Goal: Task Accomplishment & Management: Manage account settings

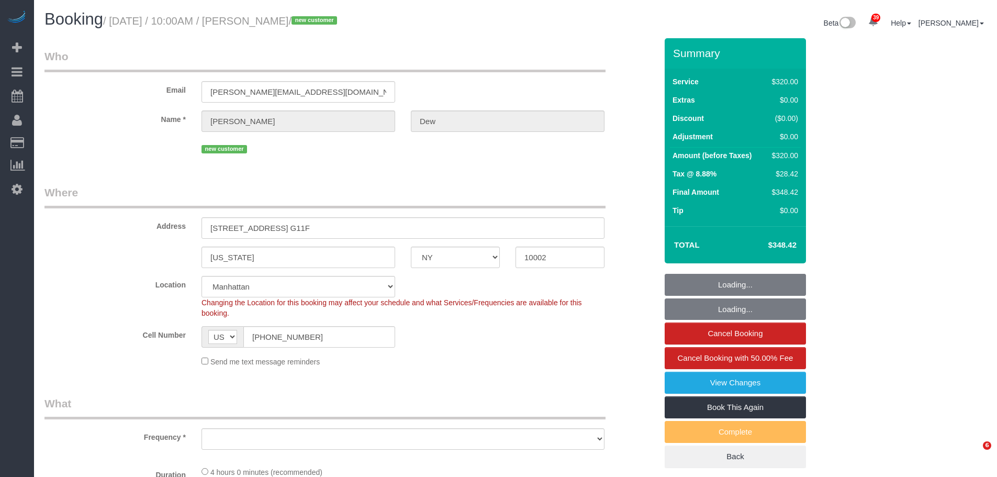
select select "NY"
select select "number:57"
select select "number:72"
select select "number:13"
select select "number:5"
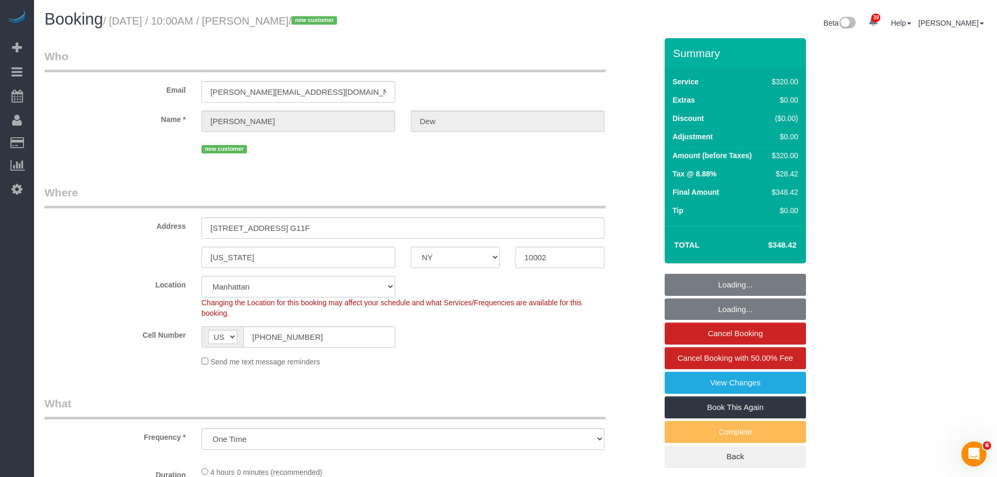
select select "object:969"
select select "240"
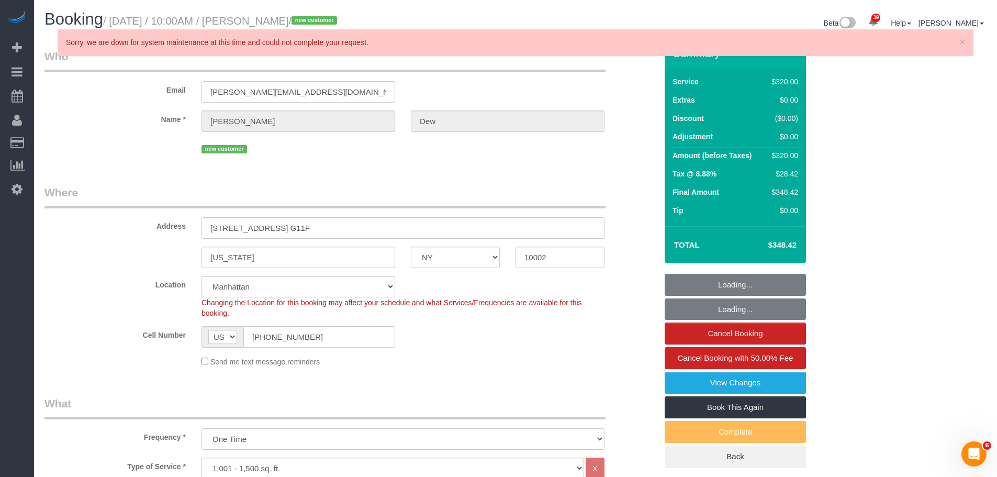
select select "spot1"
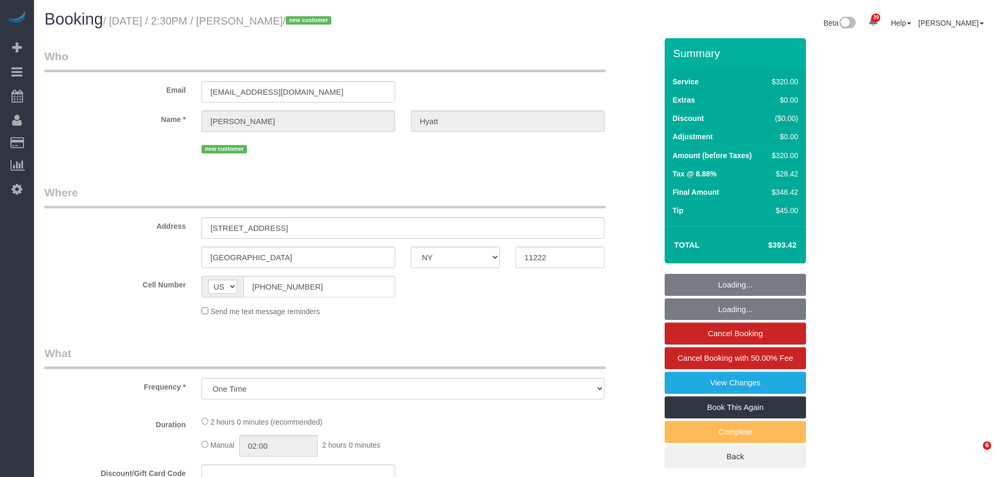
select select "NY"
select select "number:57"
select select "number:72"
select select "number:15"
select select "number:5"
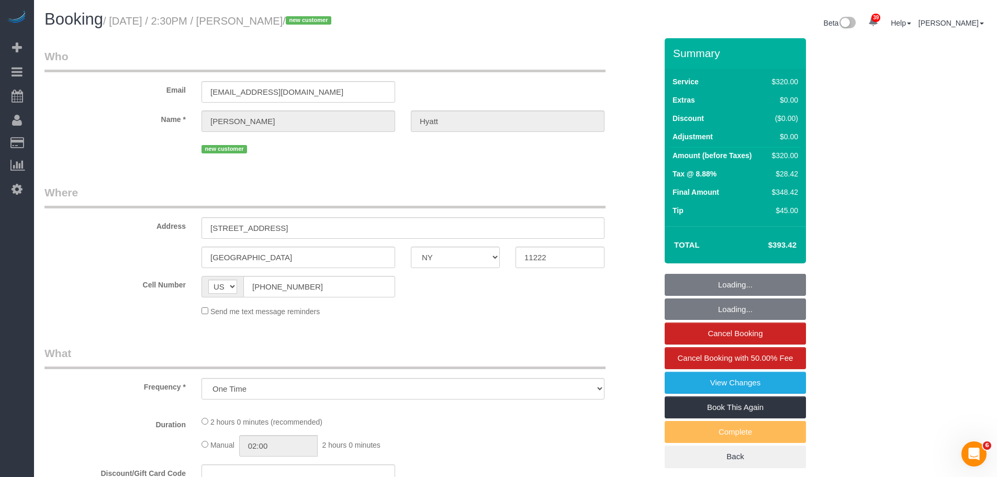
select select "string:stripe-pm_1SHxq24VGloSiKo7L6grGwdl"
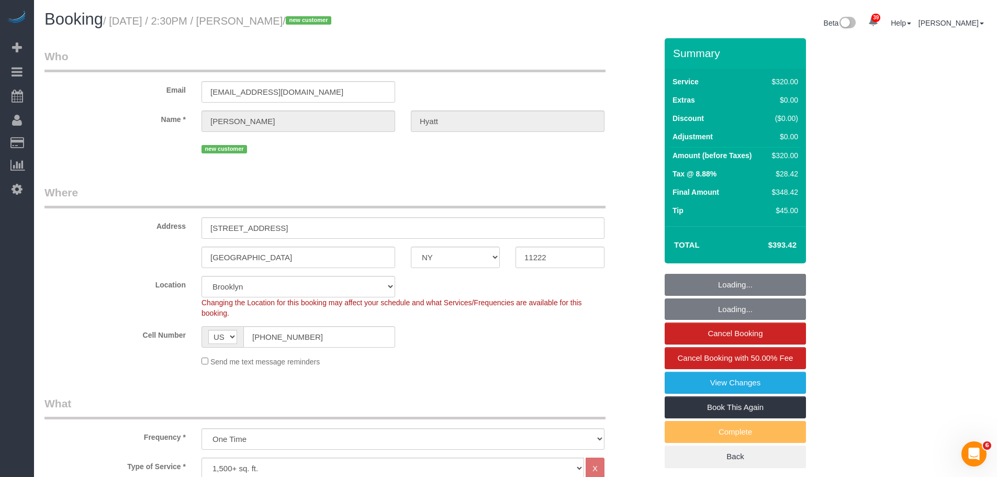
select select "object:1444"
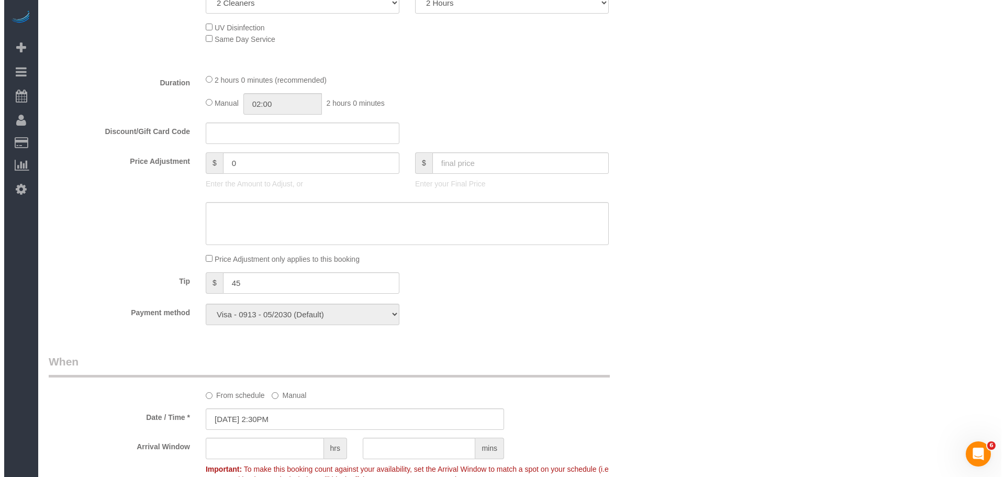
scroll to position [366, 0]
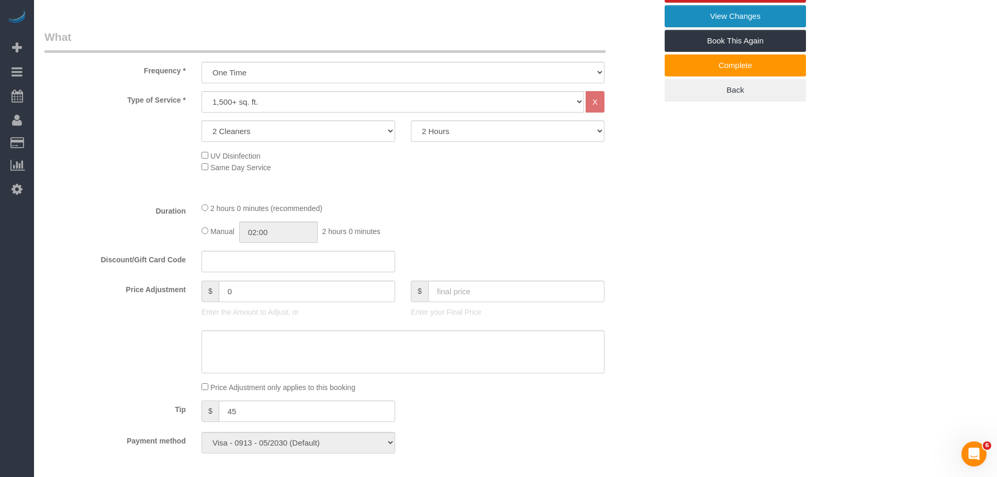
click at [747, 18] on link "View Changes" at bounding box center [735, 16] width 141 height 22
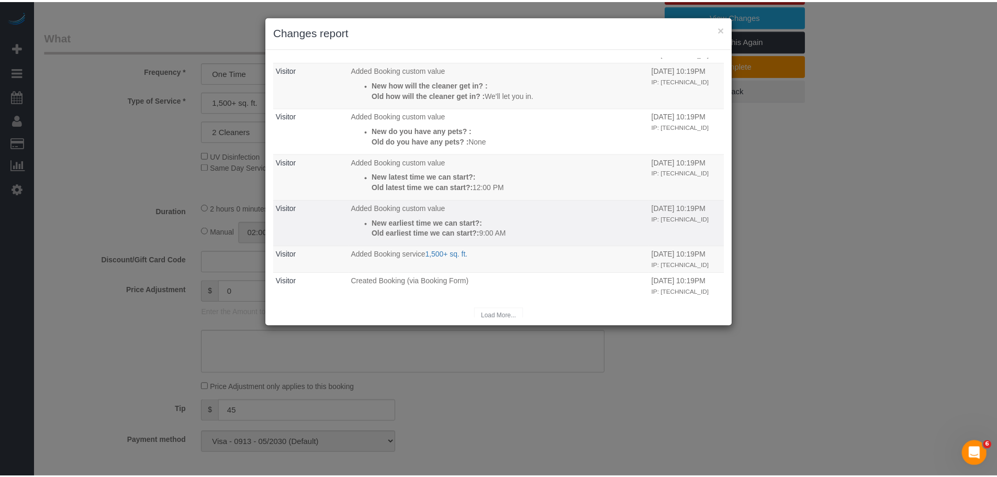
scroll to position [283, 0]
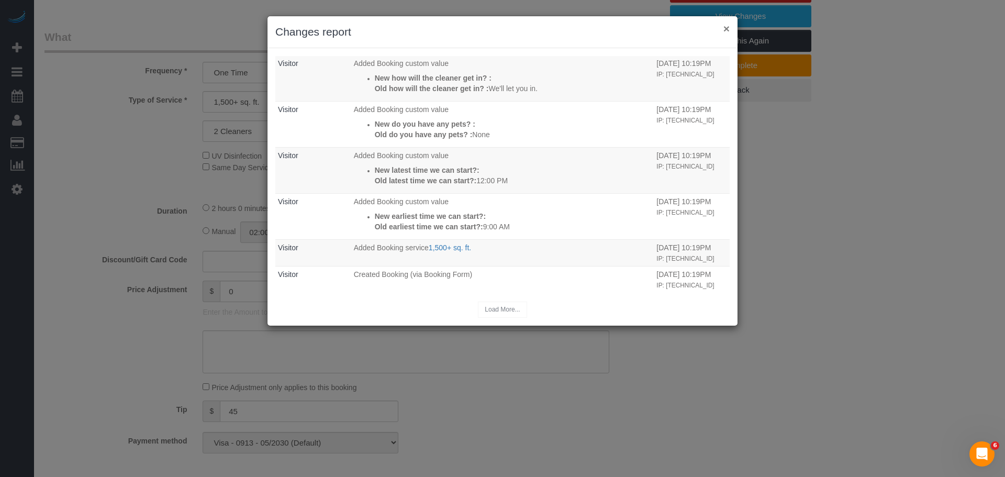
click at [725, 29] on button "×" at bounding box center [726, 28] width 6 height 11
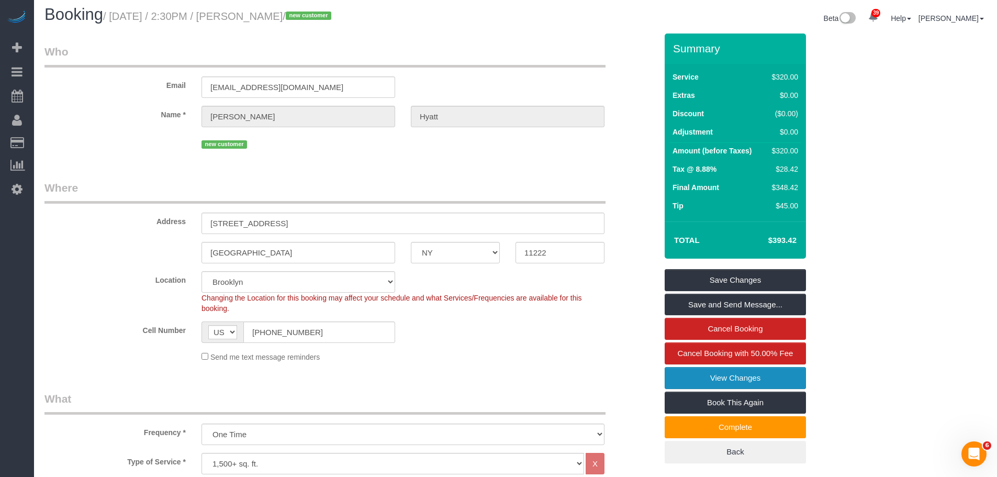
scroll to position [0, 0]
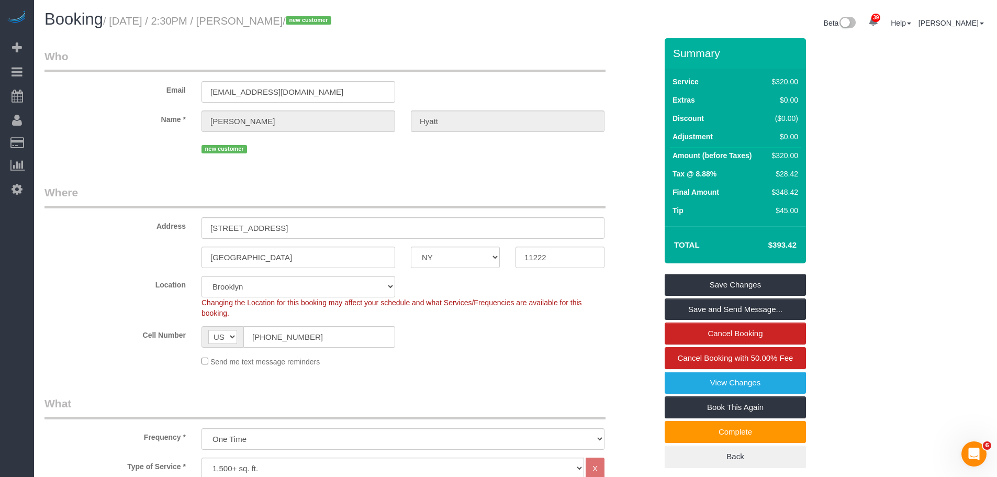
click at [258, 18] on small "/ October 14, 2025 / 2:30PM / Zachary Hyatt / new customer" at bounding box center [218, 21] width 231 height 12
click at [297, 19] on small "/ October 14, 2025 / 2:30PM / Zachary Hyatt / new customer" at bounding box center [218, 21] width 231 height 12
copy small "Zachary Hyatt"
click at [125, 24] on small "/ October 14, 2025 / 2:30PM / Zachary Hyatt / new customer" at bounding box center [218, 21] width 231 height 12
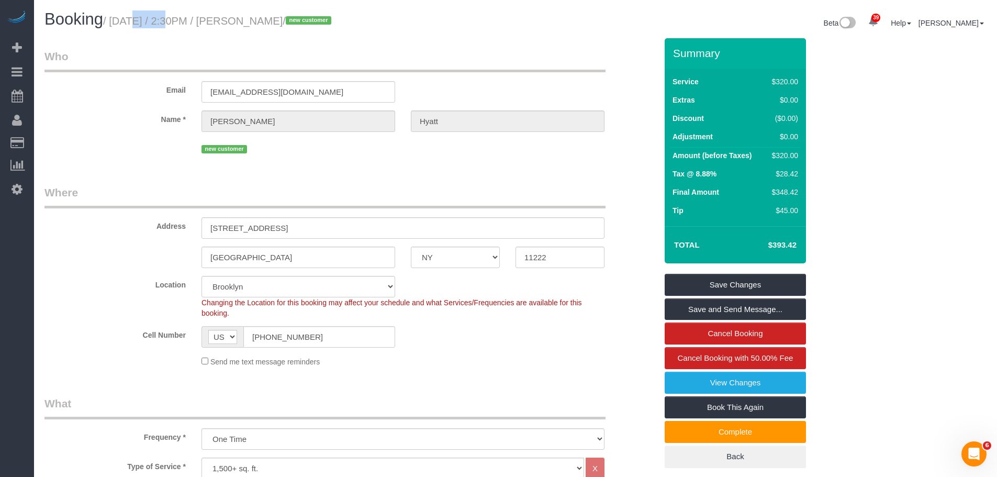
click at [125, 24] on small "/ October 14, 2025 / 2:30PM / Zachary Hyatt / new customer" at bounding box center [218, 21] width 231 height 12
click at [289, 20] on small "/ October 14, 2025 / 2:30PM / Zachary Hyatt / new customer" at bounding box center [218, 21] width 231 height 12
copy small "October 14, 2025 / 2:30PM / Zachary Hyatt"
click at [547, 64] on legend "Who" at bounding box center [324, 61] width 561 height 24
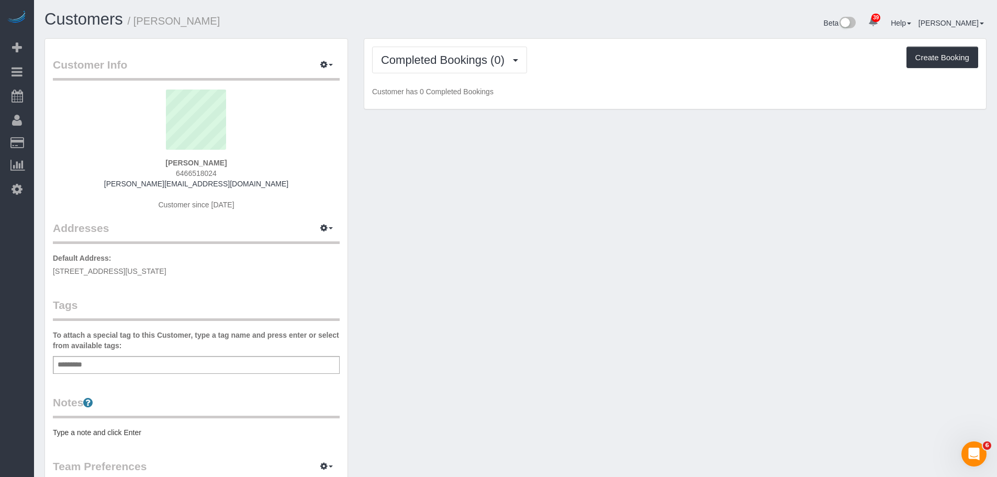
click at [220, 366] on div "Add a tag" at bounding box center [196, 365] width 287 height 18
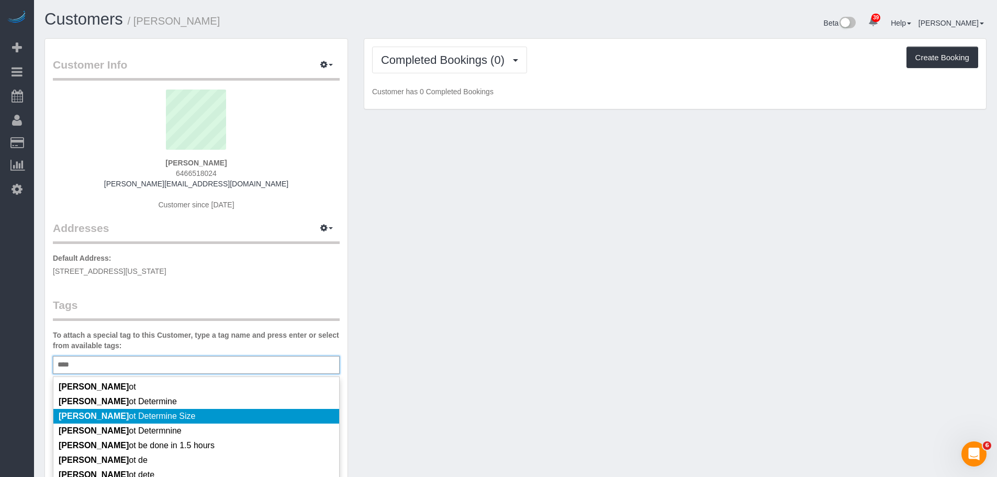
scroll to position [59, 0]
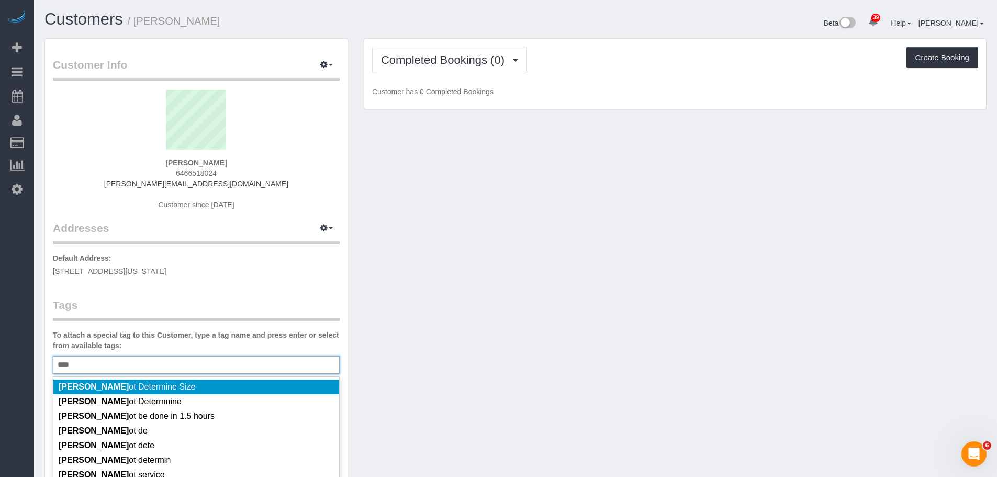
type input "****"
click at [230, 389] on li "Cann ot Determine Size" at bounding box center [196, 386] width 286 height 15
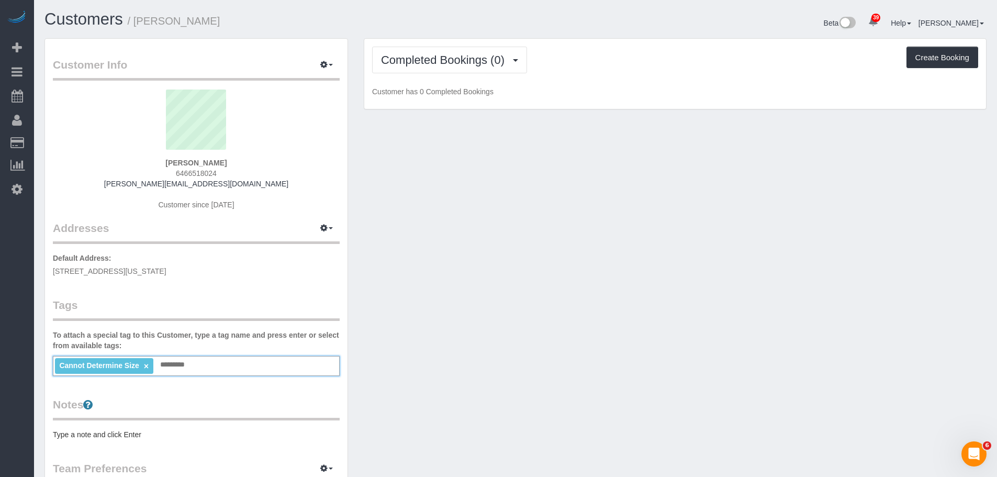
click at [197, 432] on pre "Type a note and click Enter" at bounding box center [196, 434] width 287 height 10
type textarea "********"
click at [327, 228] on icon "button" at bounding box center [323, 227] width 7 height 6
click at [305, 249] on button "Manage Addresses" at bounding box center [296, 248] width 85 height 15
select select "NY"
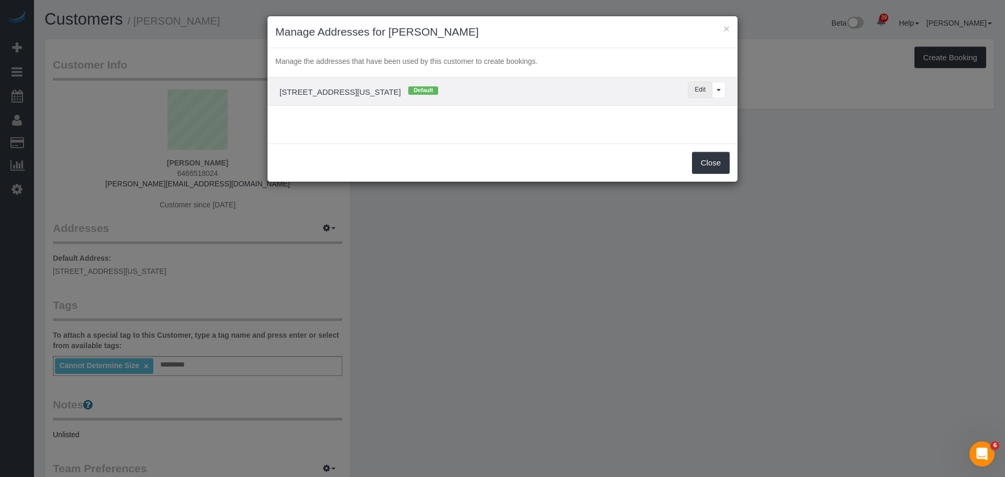
click at [689, 89] on button "Edit" at bounding box center [700, 90] width 25 height 16
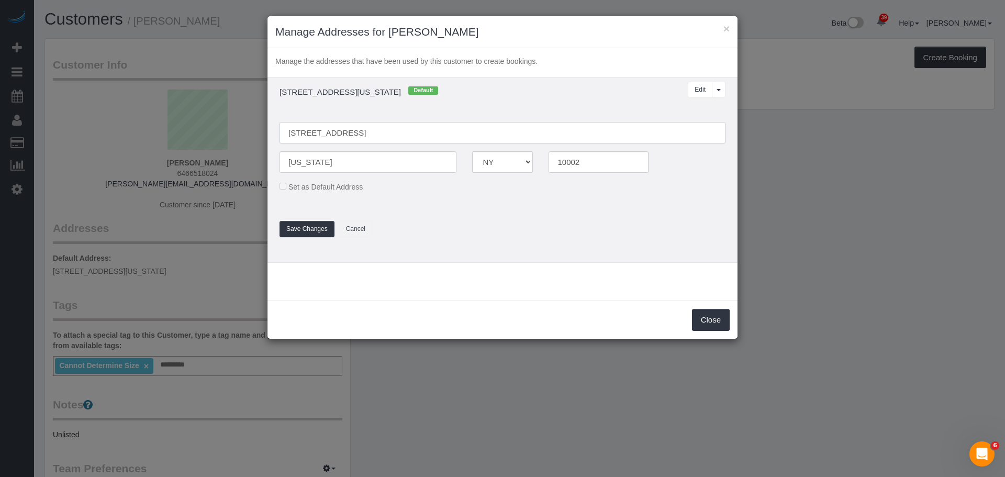
click at [336, 129] on input "550 Grand St., APT G11F" at bounding box center [502, 132] width 446 height 21
type input "550 Grand Street, Apt. G11F"
click at [302, 229] on button "Save Changes" at bounding box center [306, 229] width 55 height 16
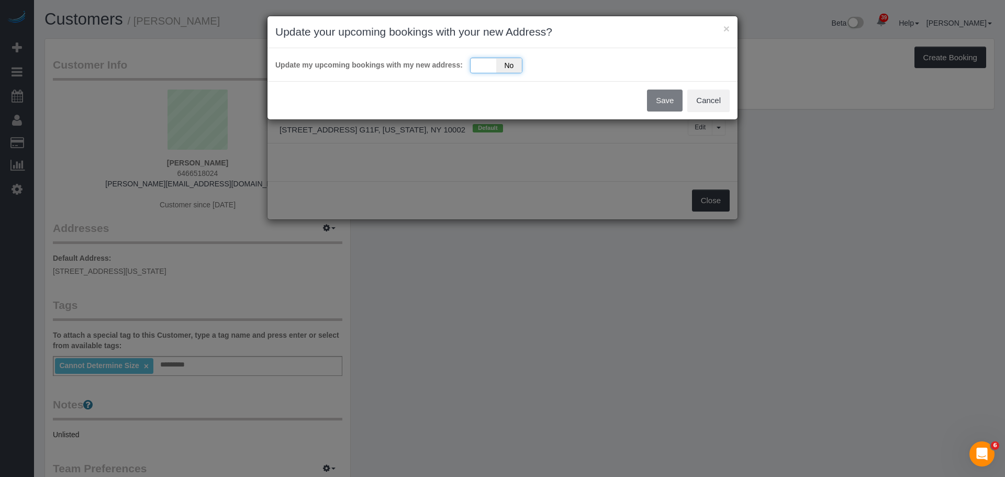
click at [487, 63] on div "Yes No" at bounding box center [496, 66] width 52 height 16
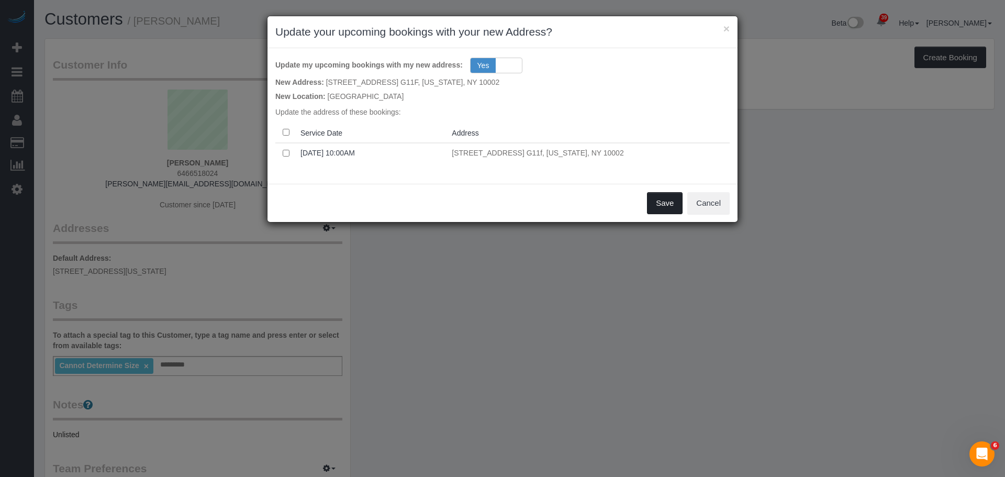
click at [663, 204] on button "Save" at bounding box center [665, 203] width 36 height 22
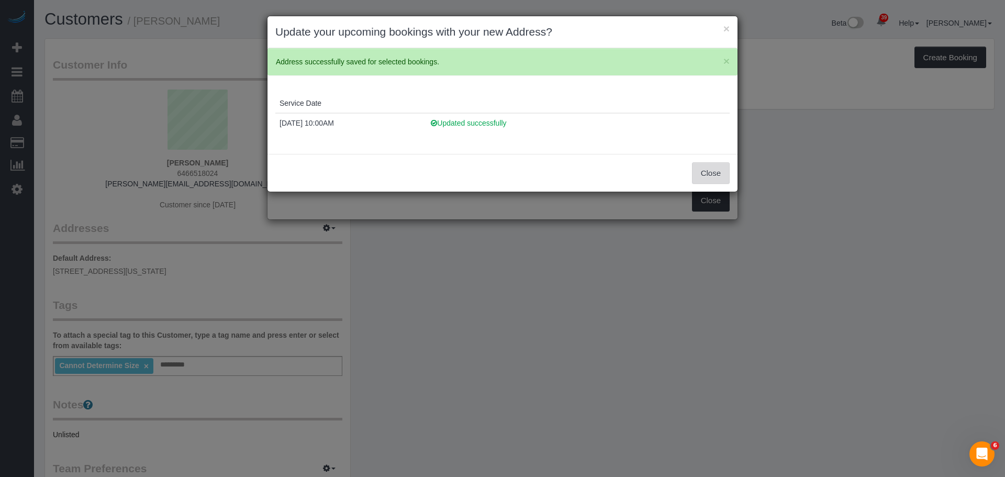
click at [716, 168] on button "Close" at bounding box center [711, 173] width 38 height 22
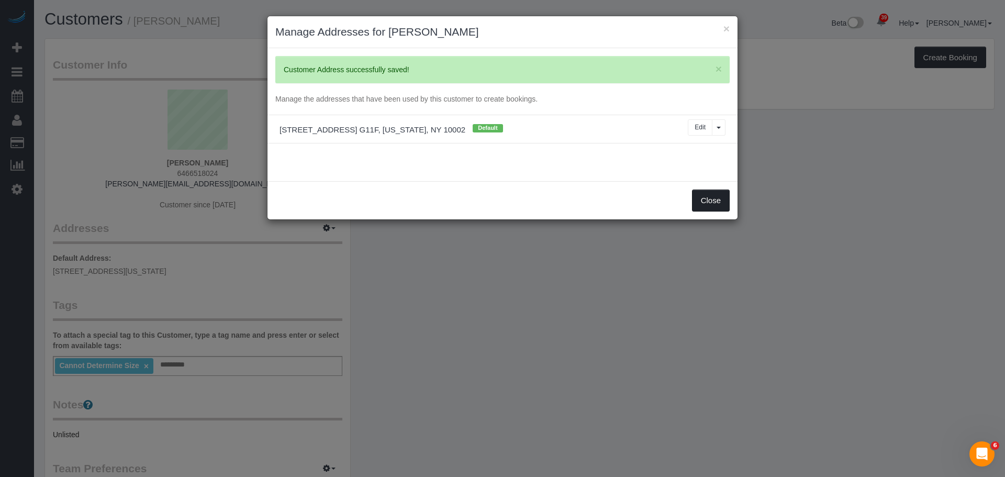
click at [714, 204] on button "Close" at bounding box center [711, 200] width 38 height 22
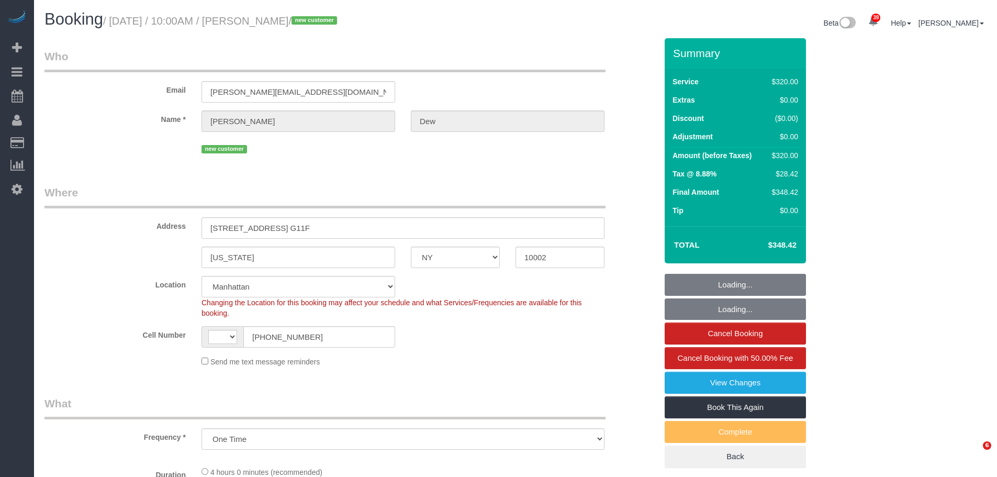
select select "NY"
select select "number:57"
select select "number:72"
select select "number:13"
select select "number:5"
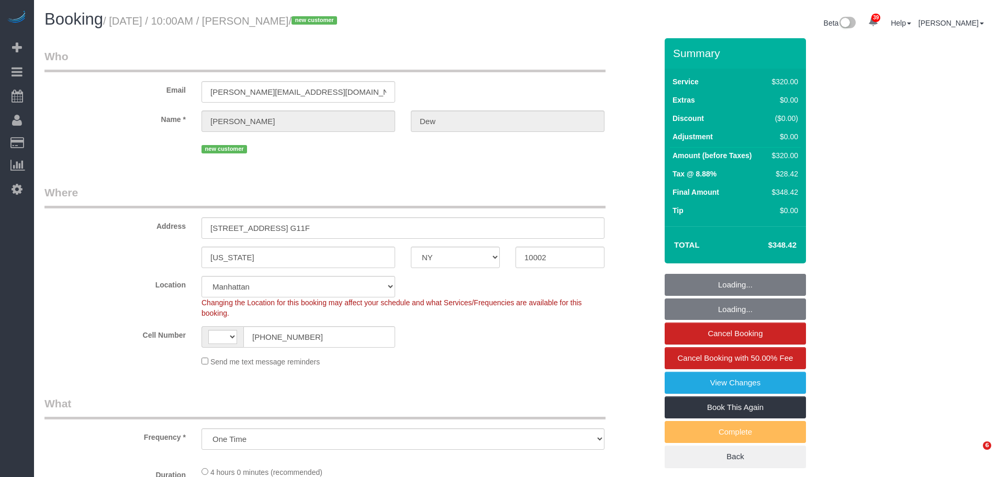
select select "object:1481"
select select "string:US"
select select "string:stripe-pm_1SICJx4VGloSiKo7DHLW4h6D"
select select "240"
select select "spot1"
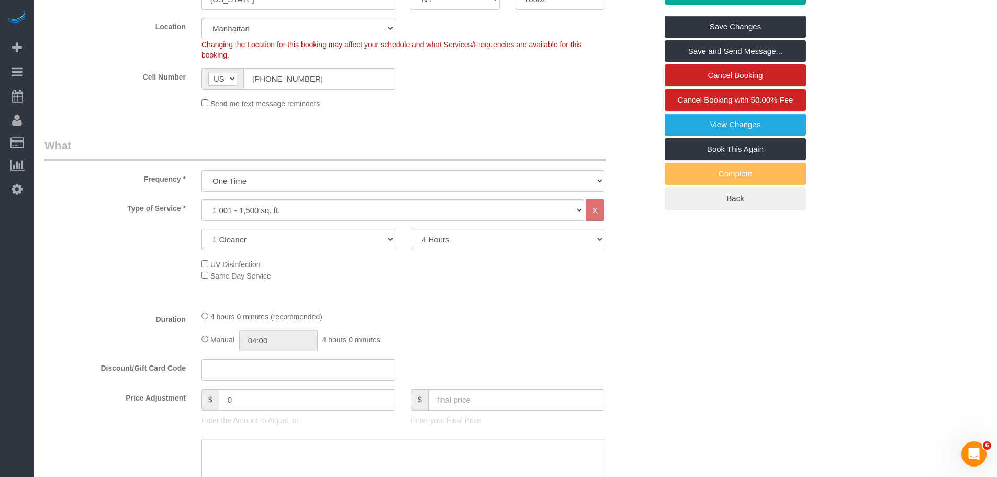
scroll to position [52, 0]
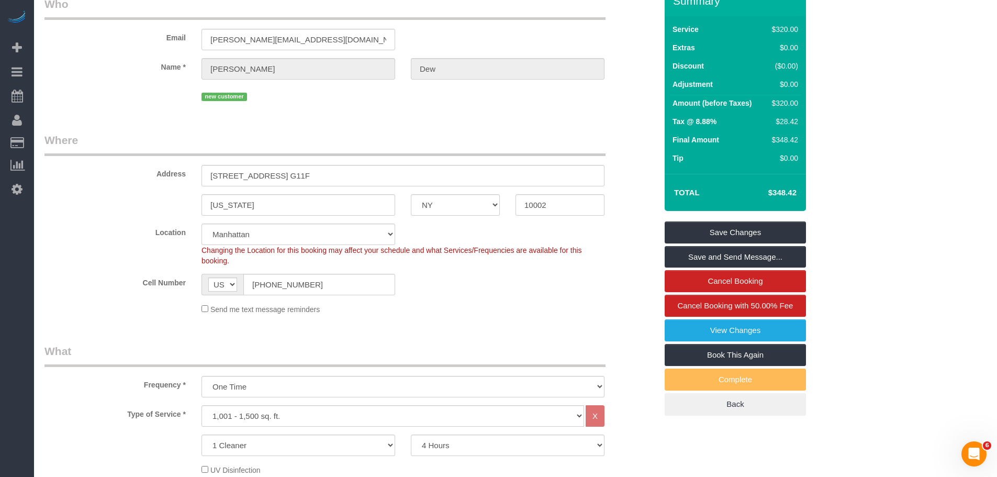
click at [411, 151] on legend "Where" at bounding box center [324, 144] width 561 height 24
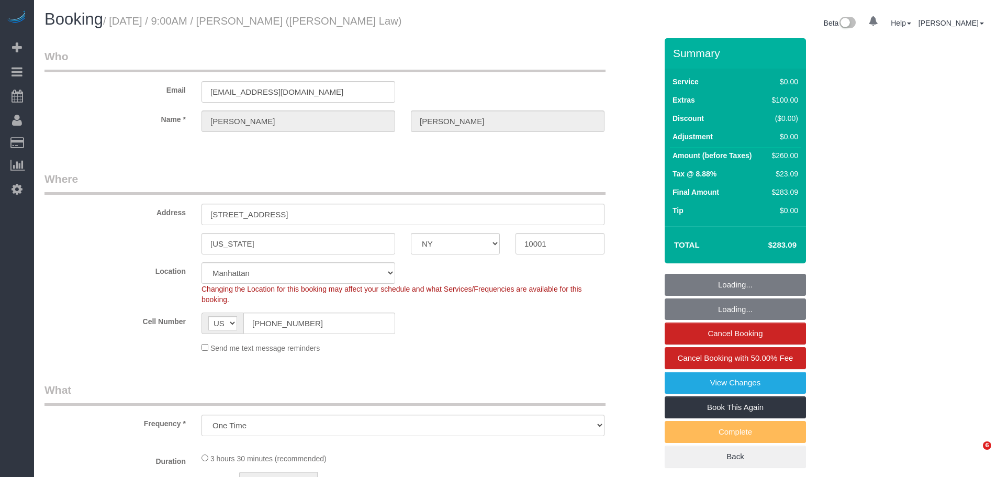
select select "NY"
select select "number:57"
select select "number:70"
select select "number:15"
select select "number:5"
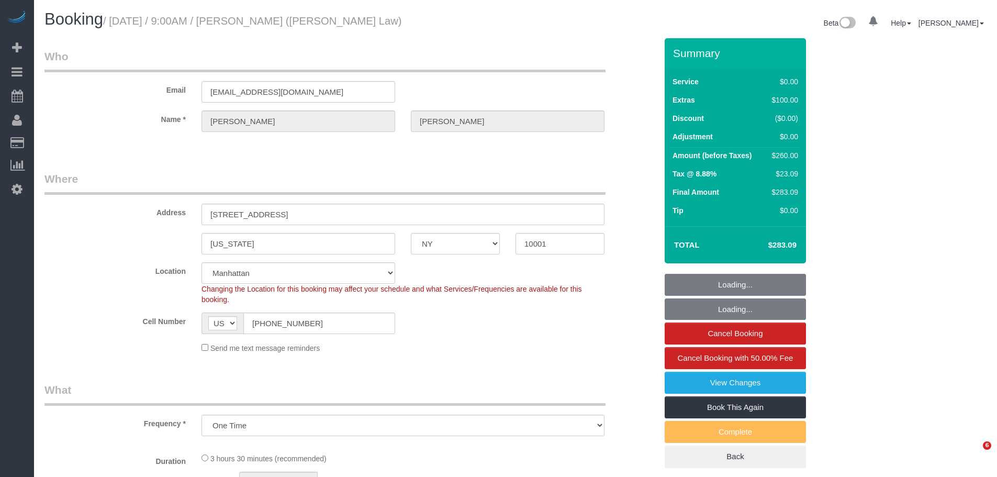
select select "object:1058"
select select "string:stripe-pm_1SID6x4VGloSiKo7eiPzUMAZ"
select select "1"
select select "spot1"
select select "1"
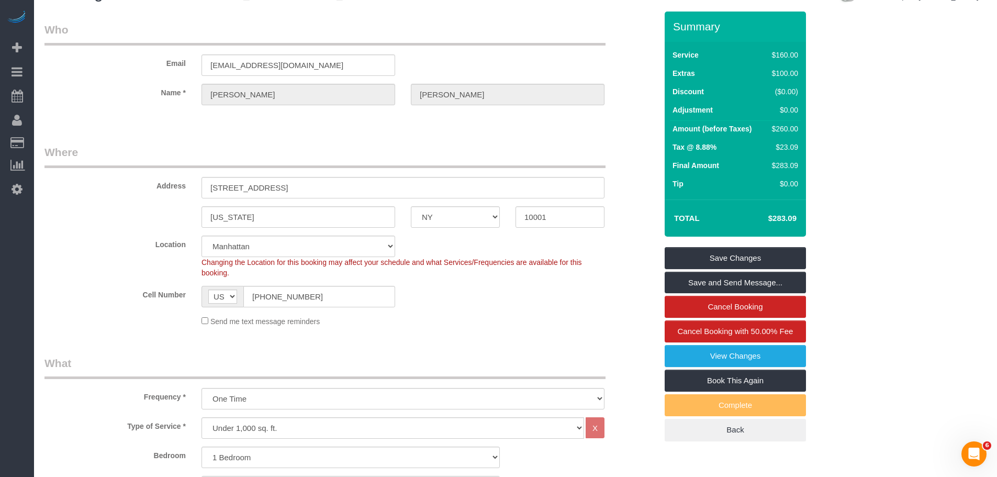
scroll to position [16, 0]
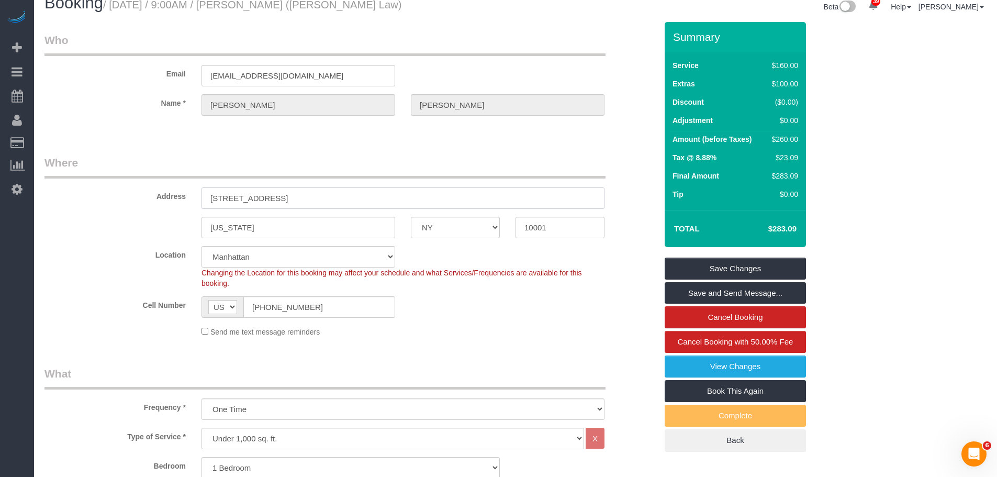
drag, startPoint x: 325, startPoint y: 203, endPoint x: 227, endPoint y: 201, distance: 98.4
click at [179, 208] on div "Address 311 11th Ave, Apt. 3008" at bounding box center [351, 182] width 628 height 54
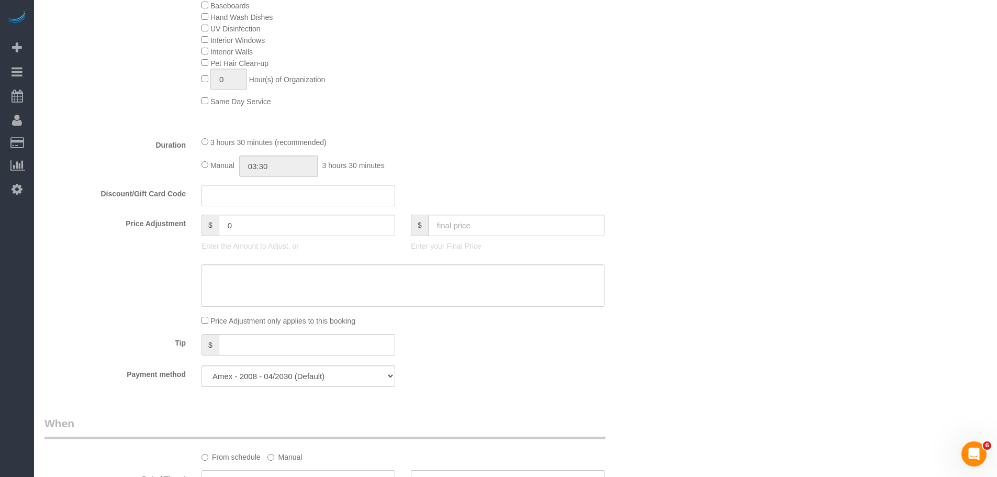
scroll to position [314, 0]
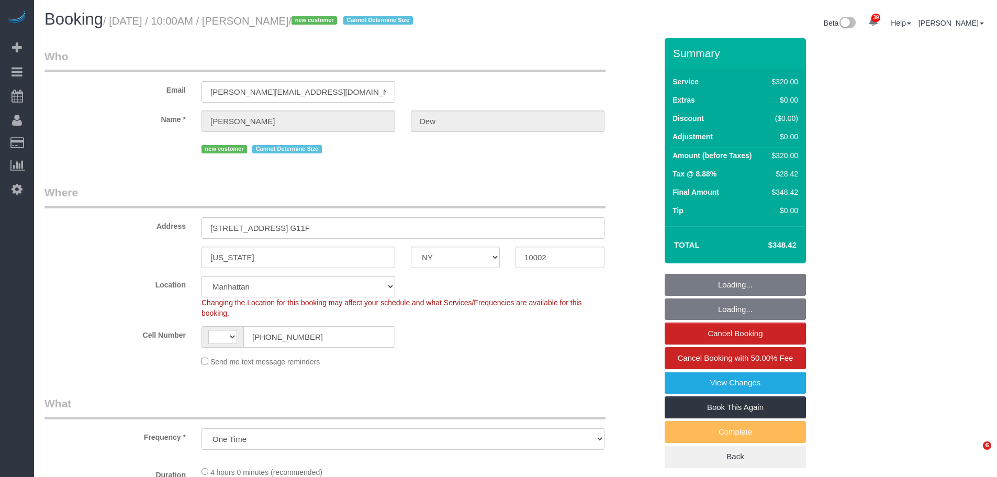
select select "NY"
select select "object:968"
select select "string:US"
select select "string:stripe-pm_1SICJx4VGloSiKo7DHLW4h6D"
select select "spot1"
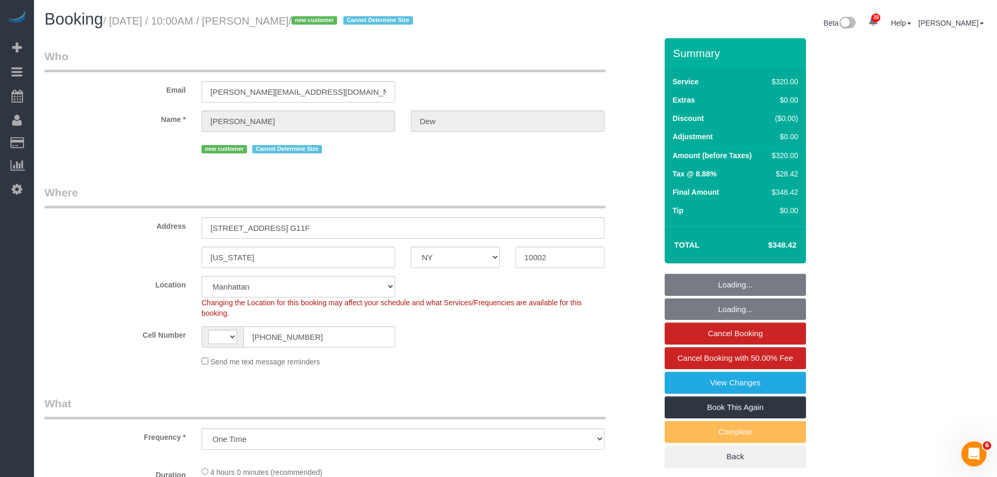
select select "number:57"
select select "number:72"
select select "number:13"
select select "number:5"
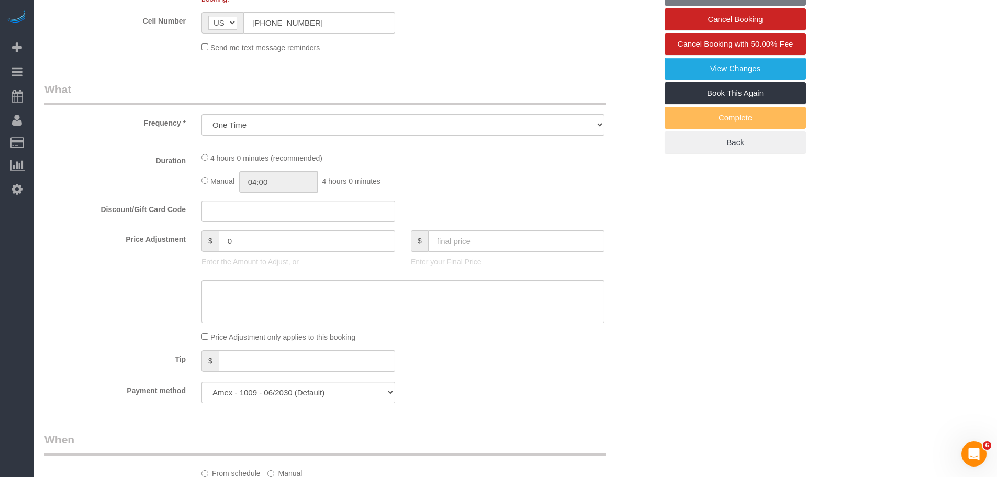
select select "240"
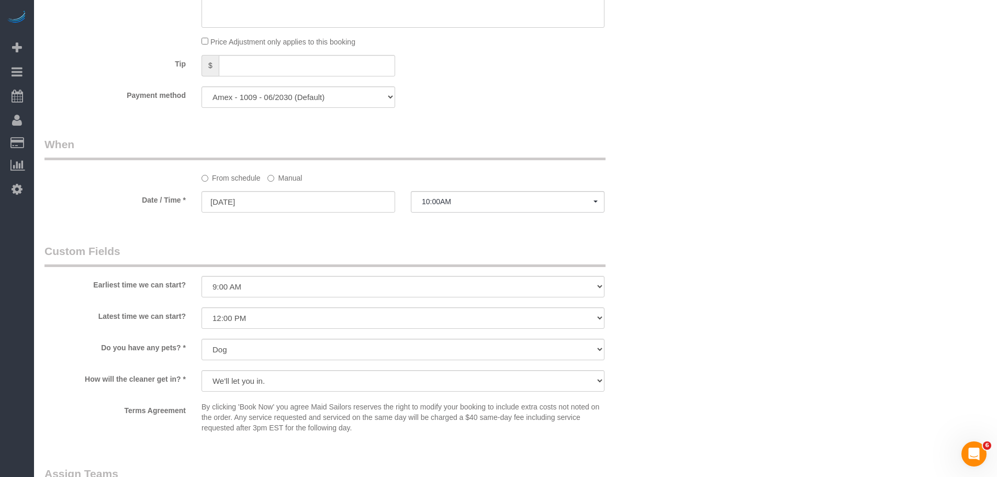
scroll to position [837, 0]
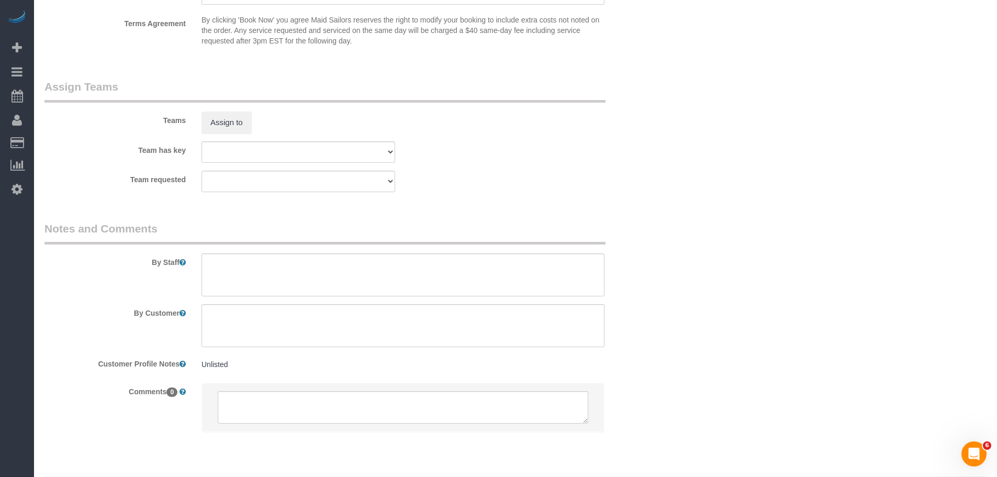
scroll to position [1099, 0]
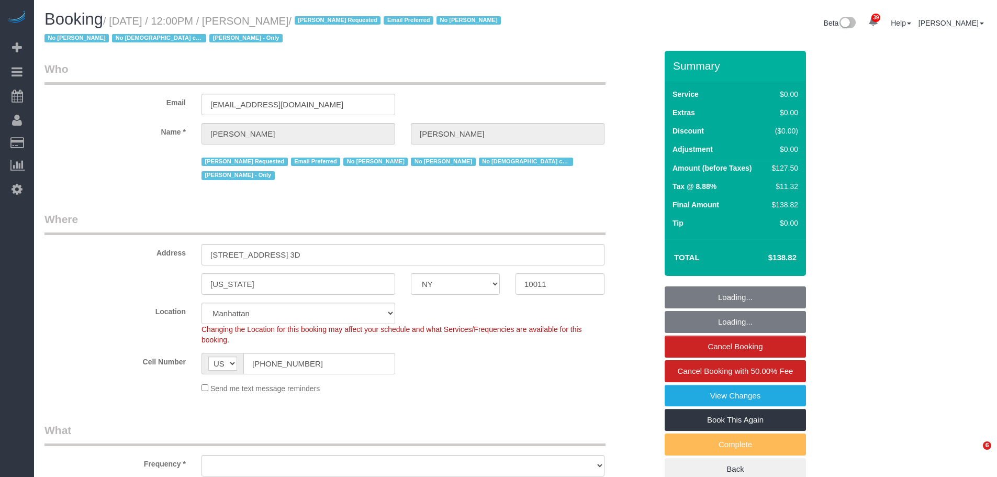
select select "NY"
select select "spot1"
select select "number:89"
select select "number:90"
select select "number:15"
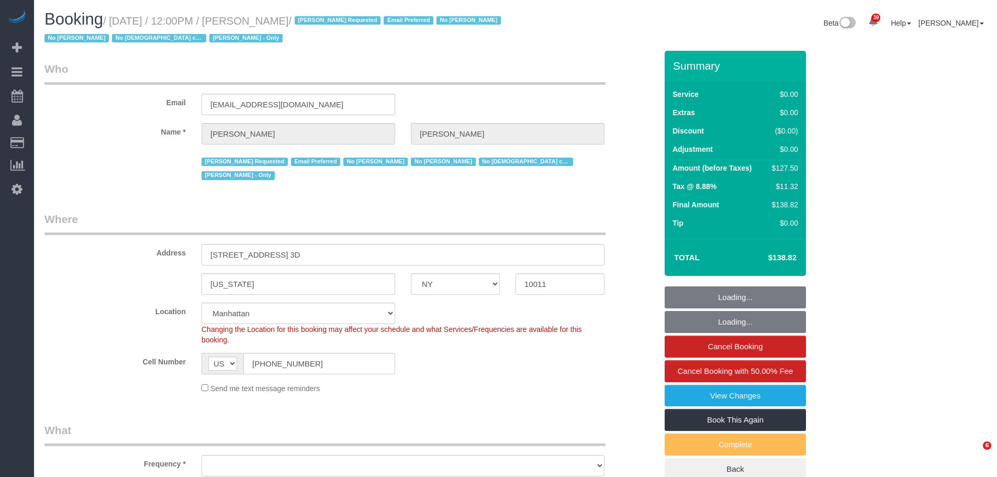
select select "number:5"
select select "number:21"
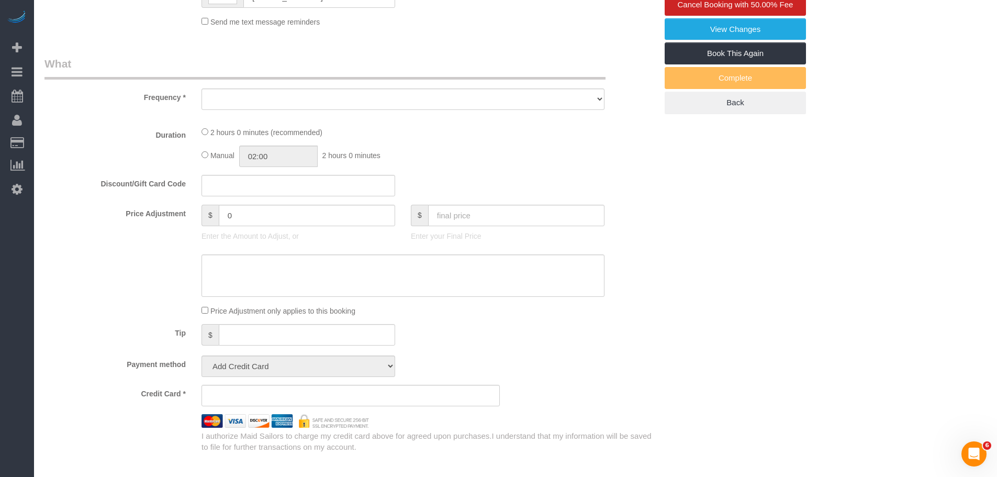
select select "object:1034"
select select "string:stripe-pm_1GCVxt4VGloSiKo72hEl1Oq0"
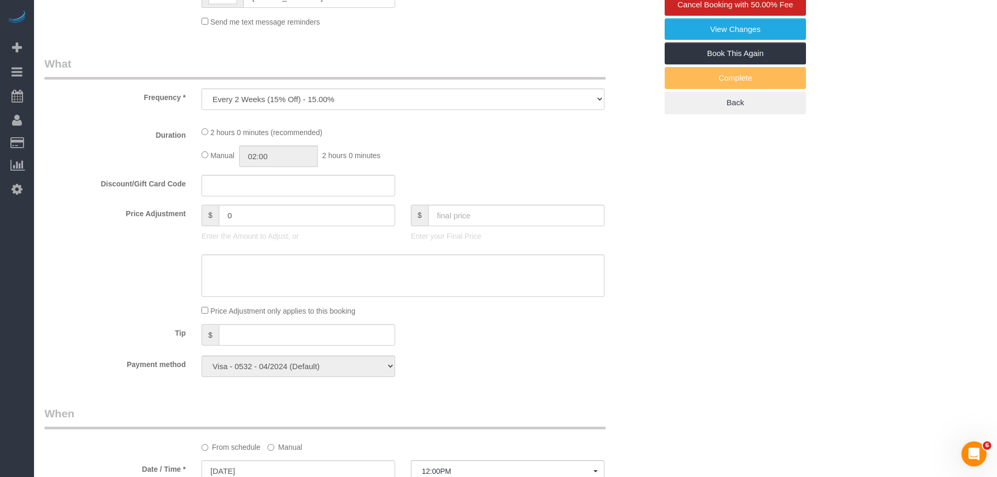
select select "object:1587"
select select "1"
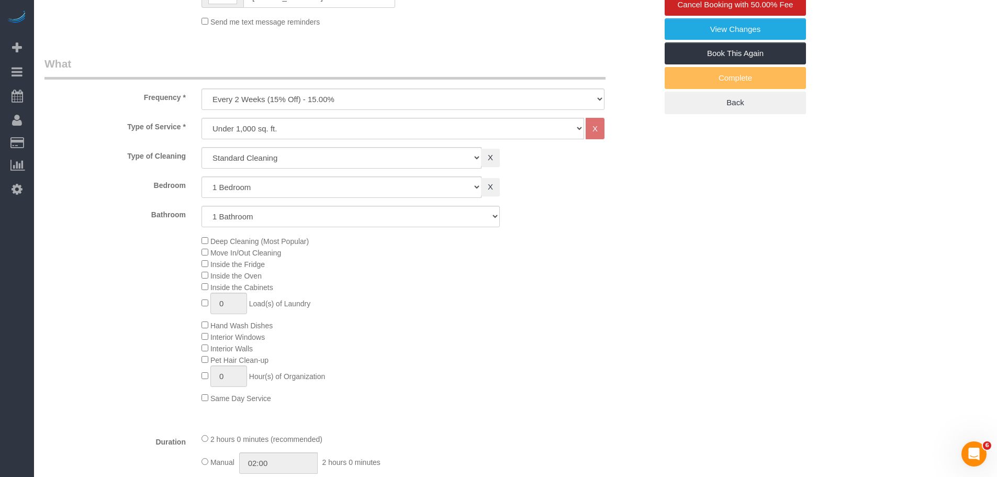
select select "1"
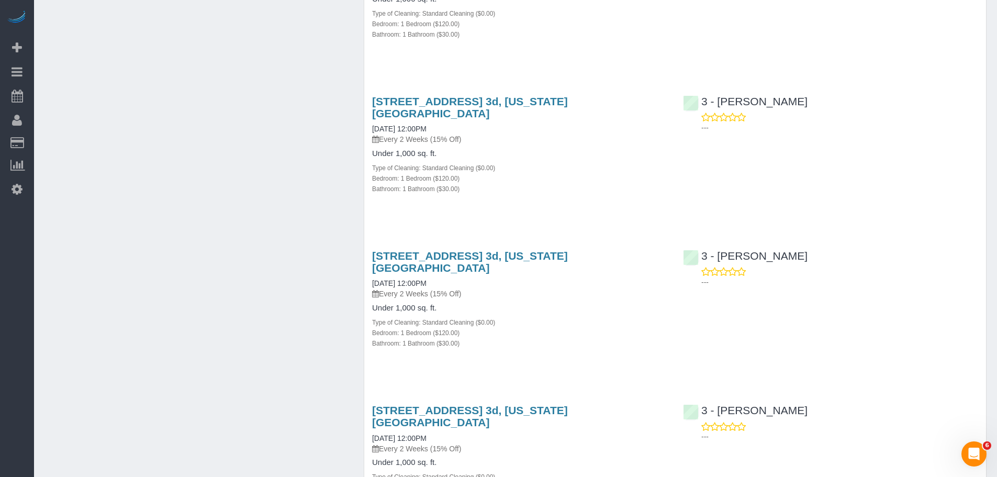
scroll to position [1256, 0]
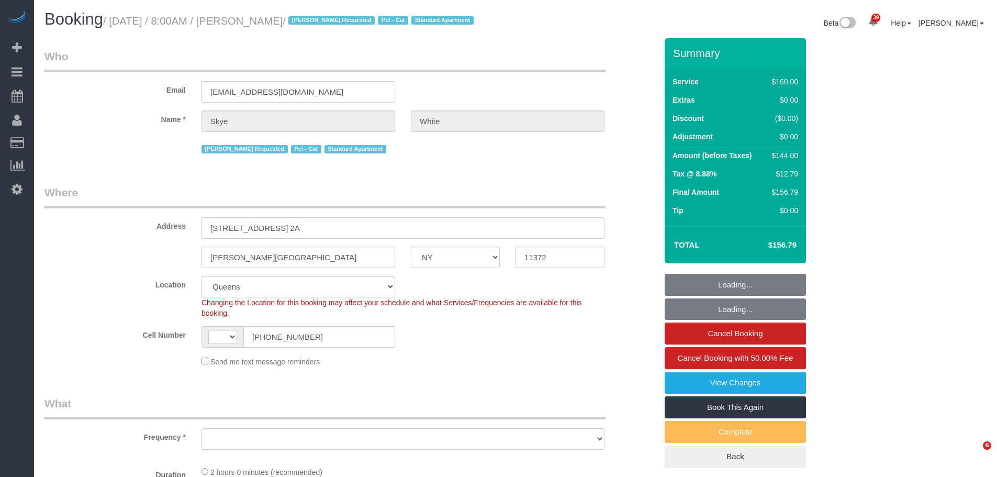
select select "NY"
select select "number:89"
select select "number:90"
select select "number:14"
select select "number:5"
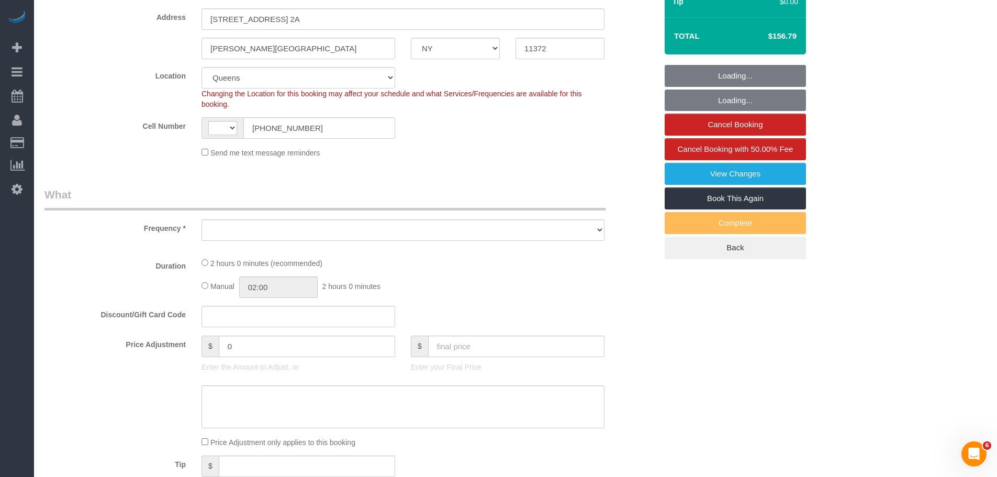
select select "string:[GEOGRAPHIC_DATA]"
select select "string:stripe-pm_1QNdO94VGloSiKo72DGtDg4t"
select select "spot1"
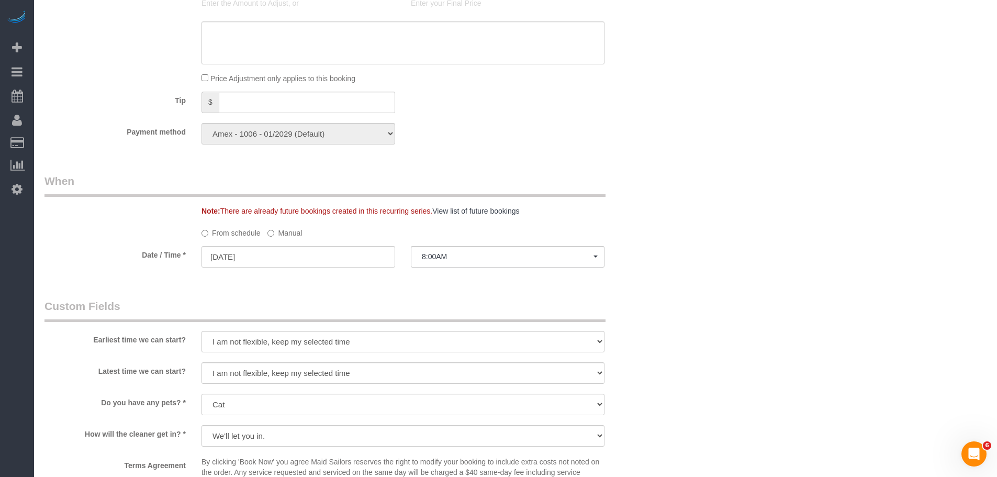
select select "object:1473"
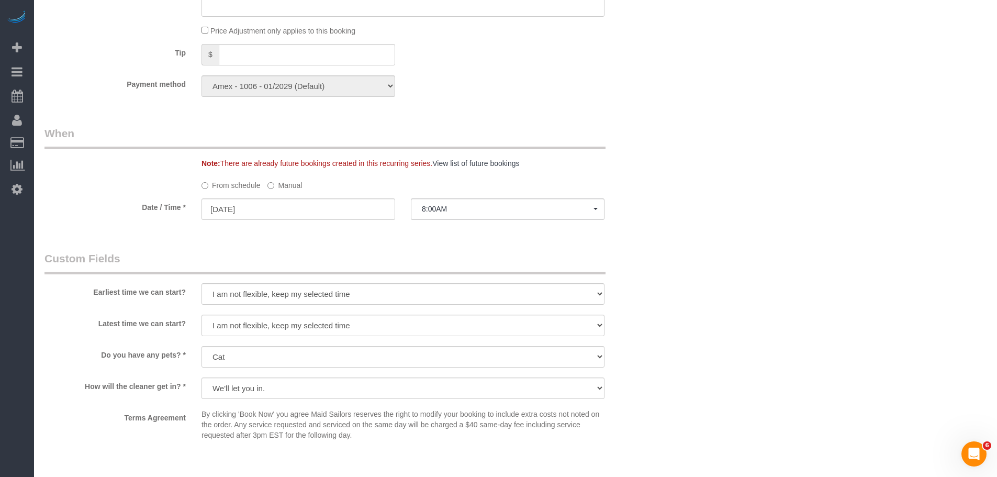
scroll to position [573, 0]
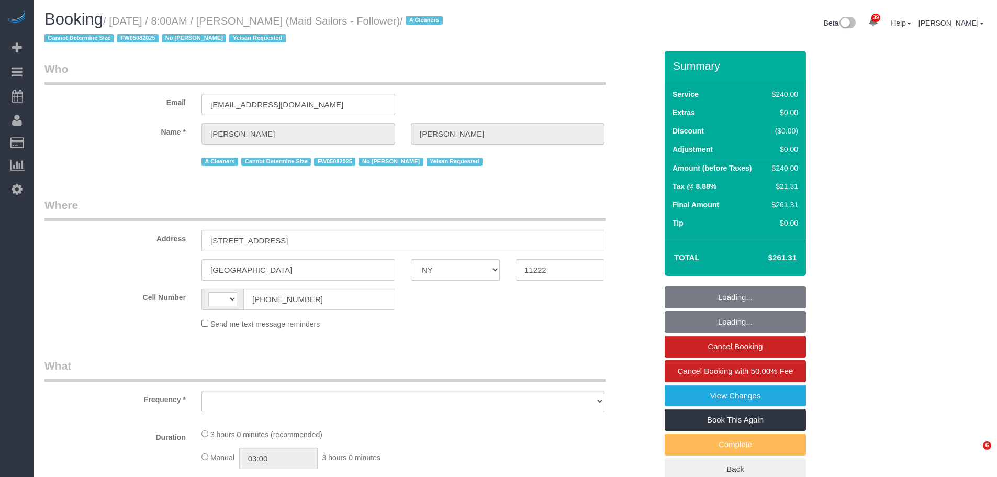
select select "NY"
select select "string:[GEOGRAPHIC_DATA]"
select select "180"
select select "spot1"
select select "number:89"
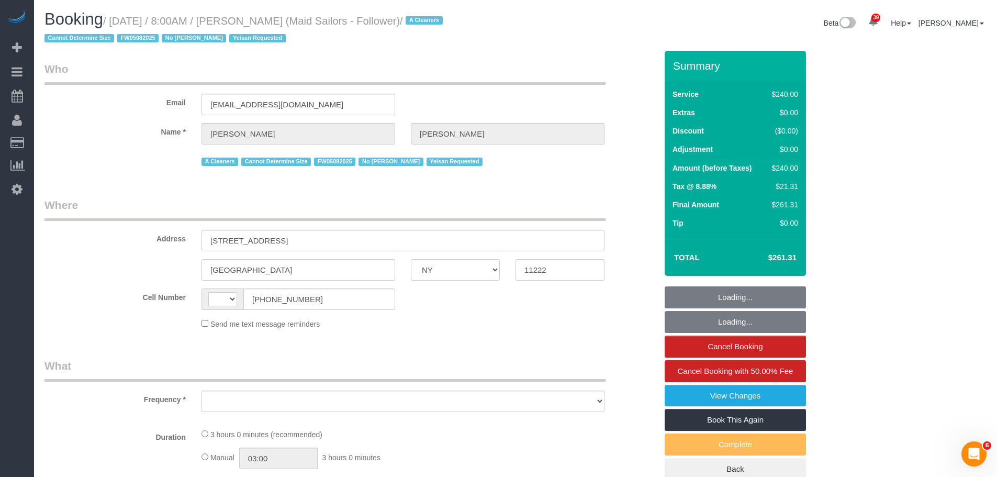
select select "number:90"
select select "number:15"
select select "number:5"
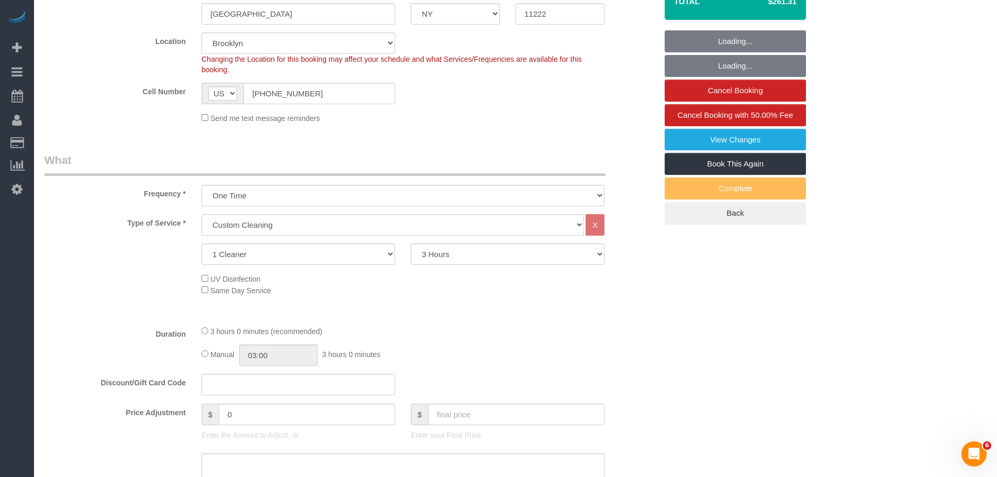
select select "object:1483"
select select "spot54"
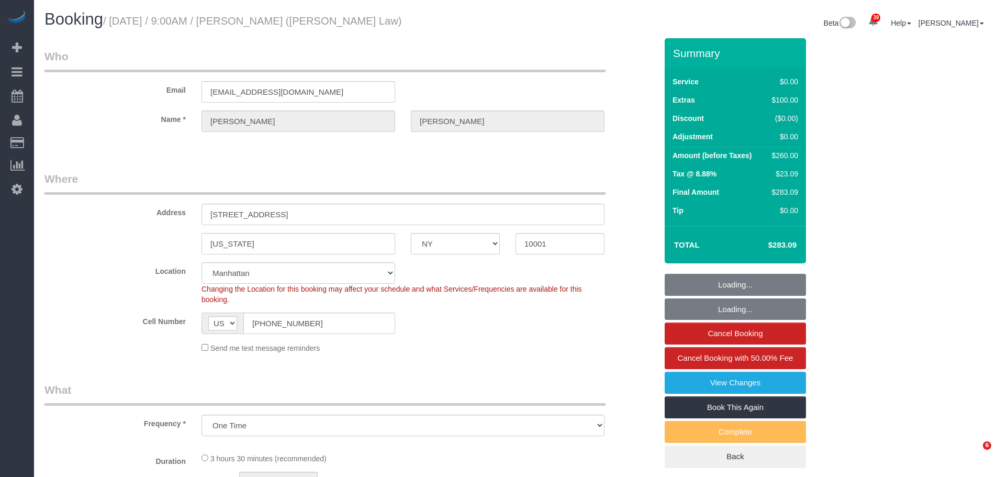
select select "NY"
select select "object:1063"
select select "string:stripe-pm_1SID6x4VGloSiKo7eiPzUMAZ"
select select "1"
select select "spot1"
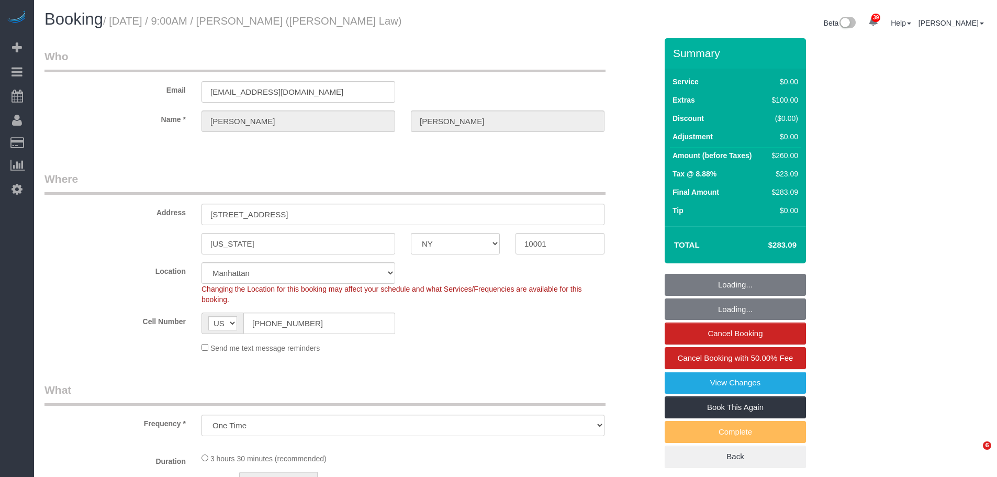
select select "number:57"
select select "number:70"
select select "number:15"
select select "number:5"
select select "1"
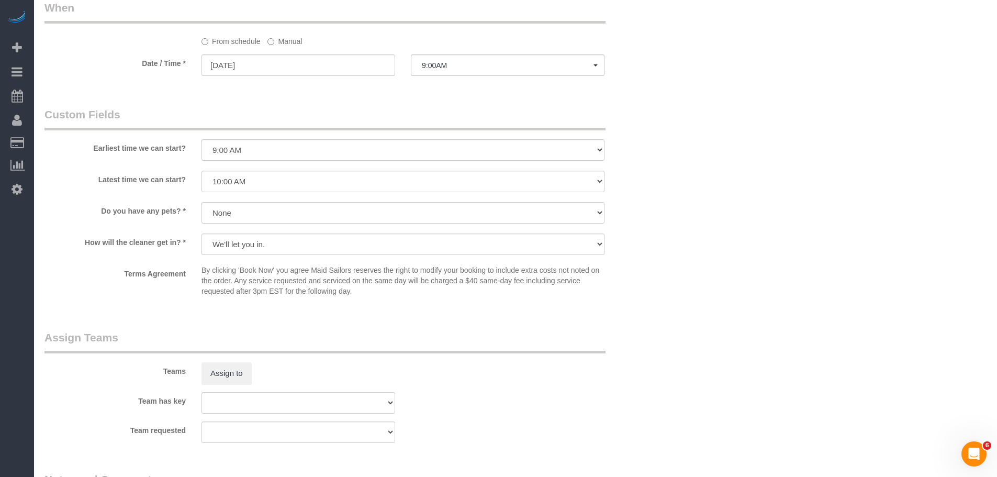
scroll to position [1151, 0]
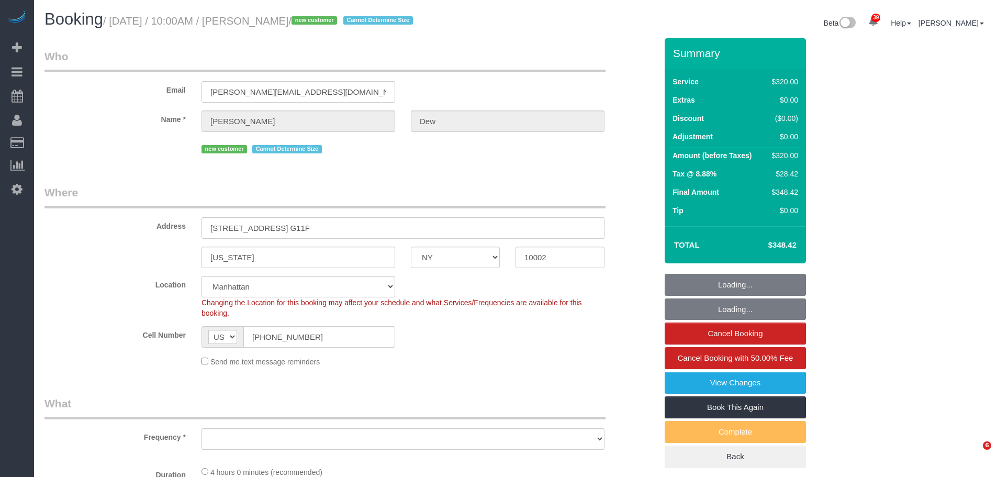
select select "NY"
select select "object:819"
select select "string:stripe-pm_1SICJx4VGloSiKo7DHLW4h6D"
select select "spot1"
select select "object:828"
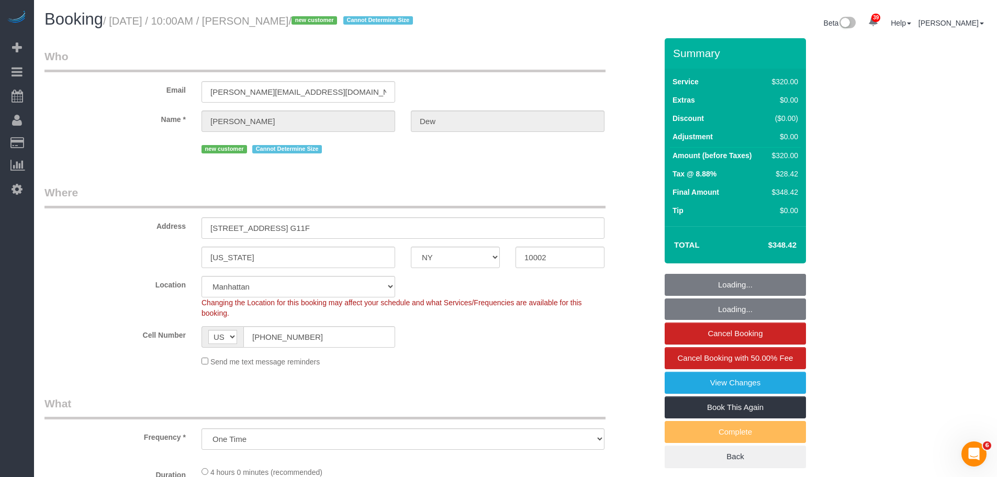
select select "number:57"
select select "number:72"
select select "number:13"
select select "number:5"
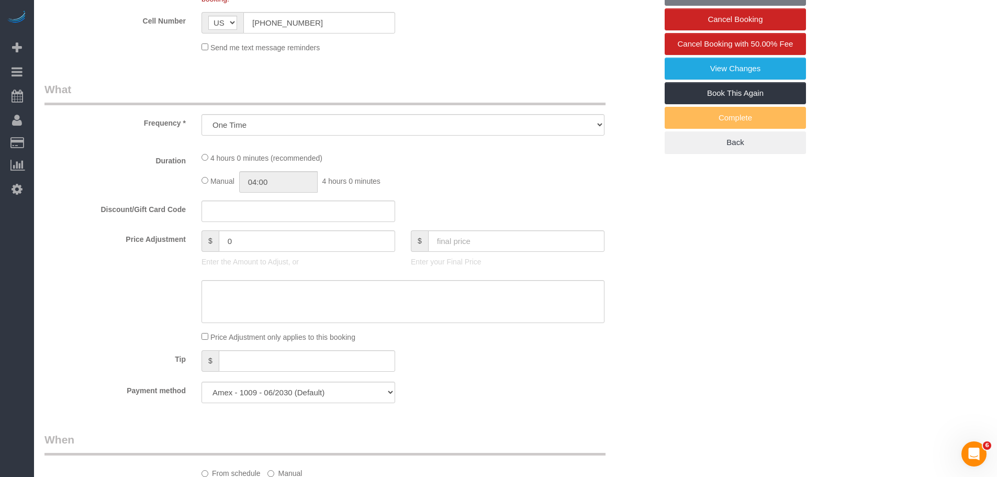
select select "240"
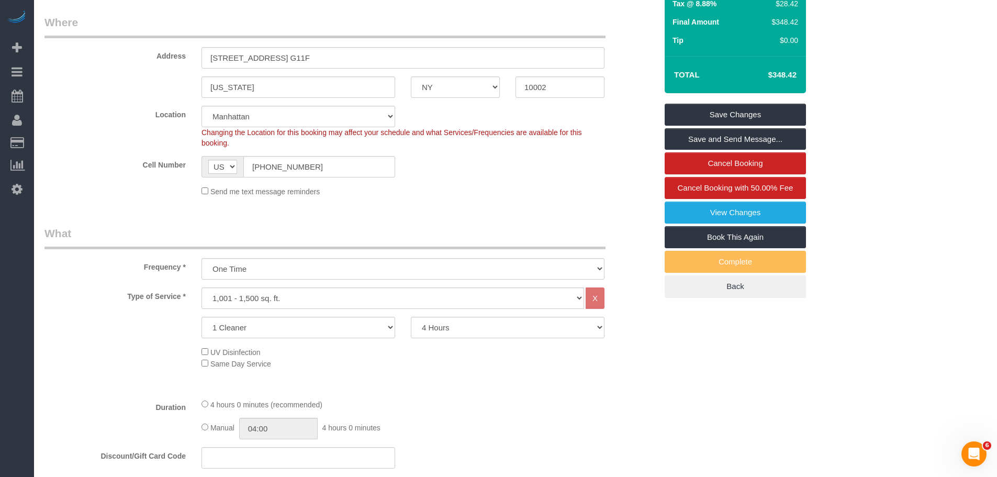
scroll to position [105, 0]
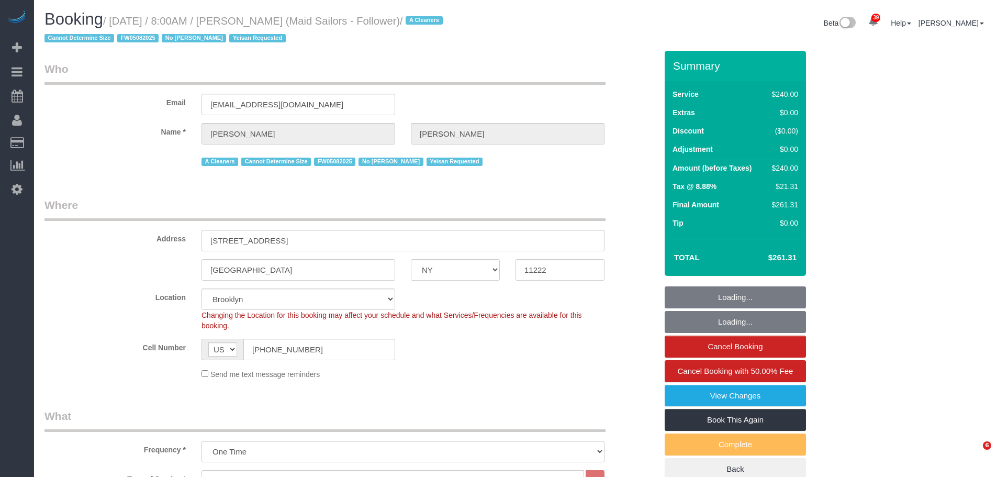
select select "NY"
select select "180"
select select "spot1"
select select "number:89"
select select "number:90"
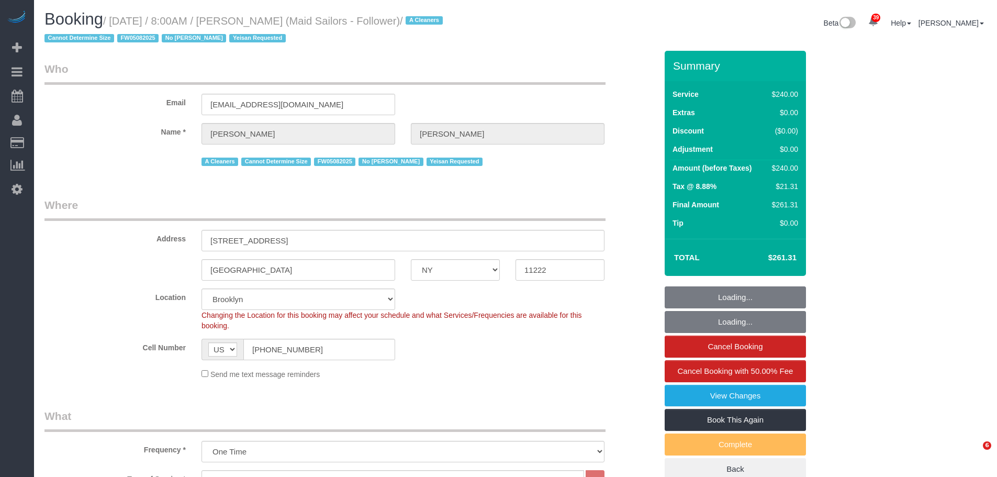
select select "number:15"
select select "number:5"
select select "object:1483"
select select "spot53"
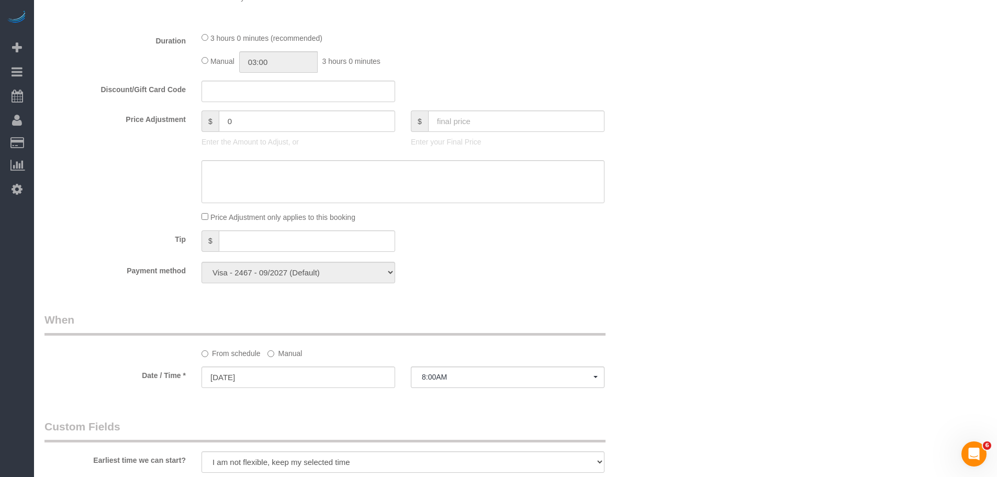
scroll to position [523, 0]
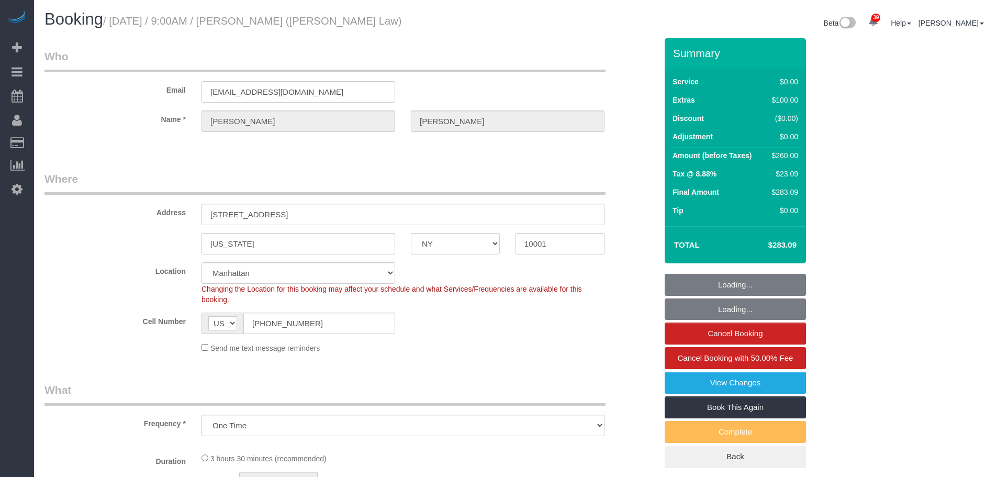
select select "NY"
select select "number:57"
select select "number:70"
select select "number:15"
select select "number:5"
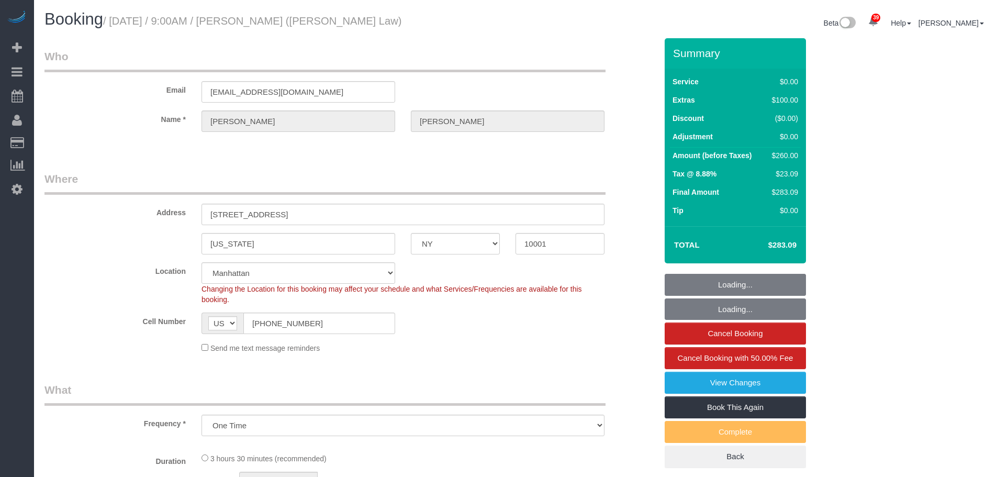
select select "object:955"
select select "string:stripe-pm_1SID6x4VGloSiKo7eiPzUMAZ"
select select "spot1"
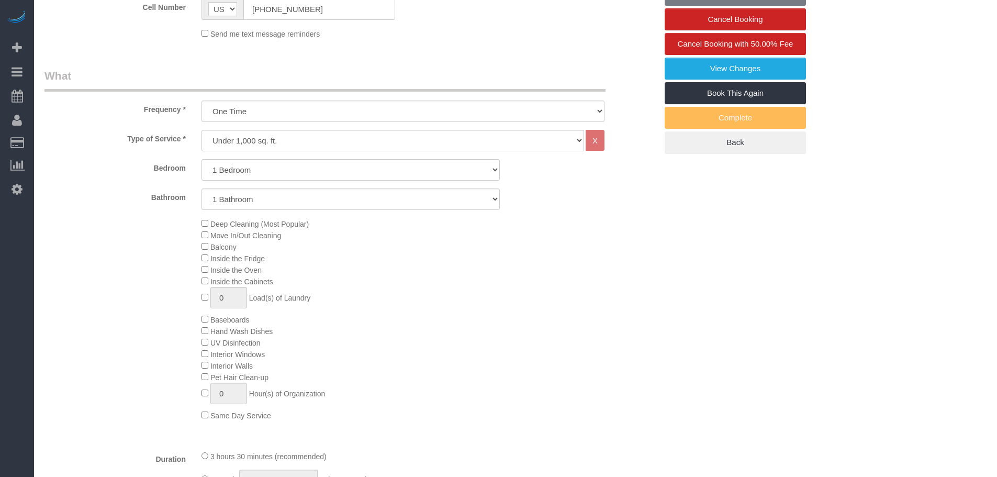
select select "1"
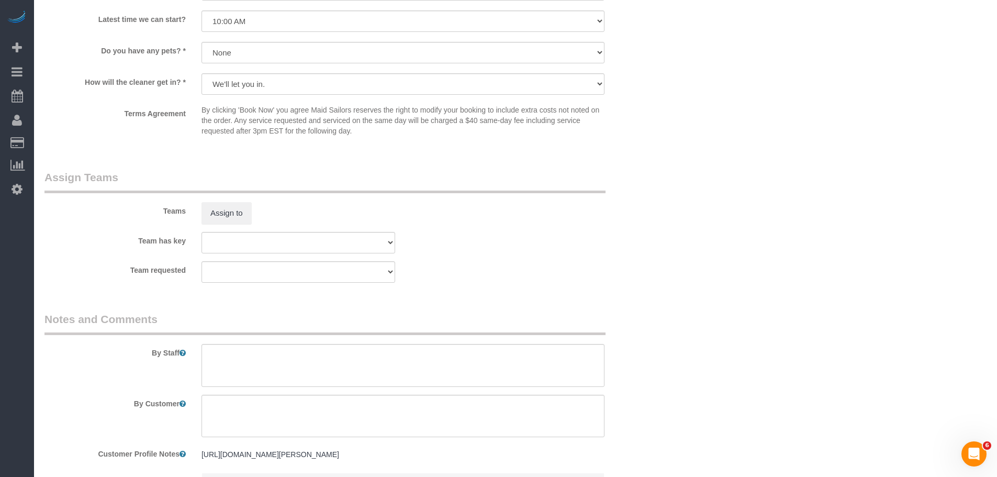
scroll to position [942, 0]
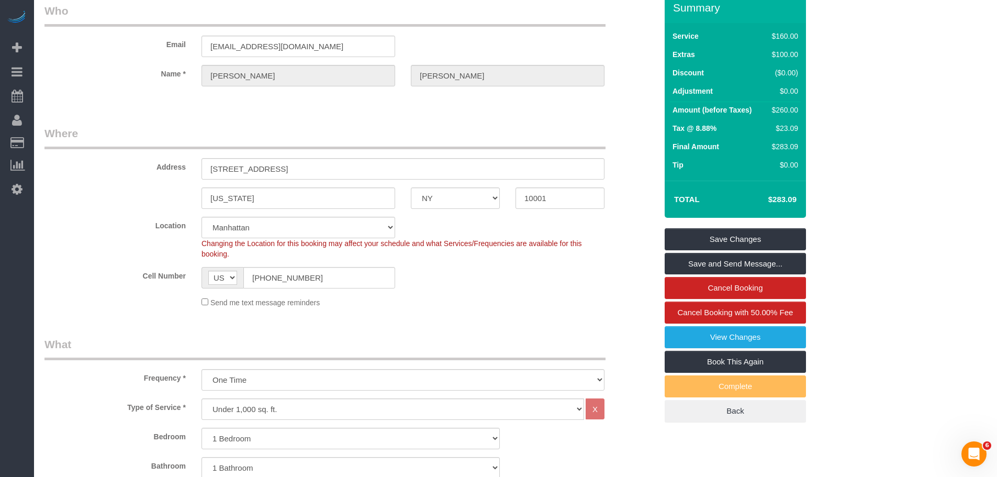
scroll to position [0, 0]
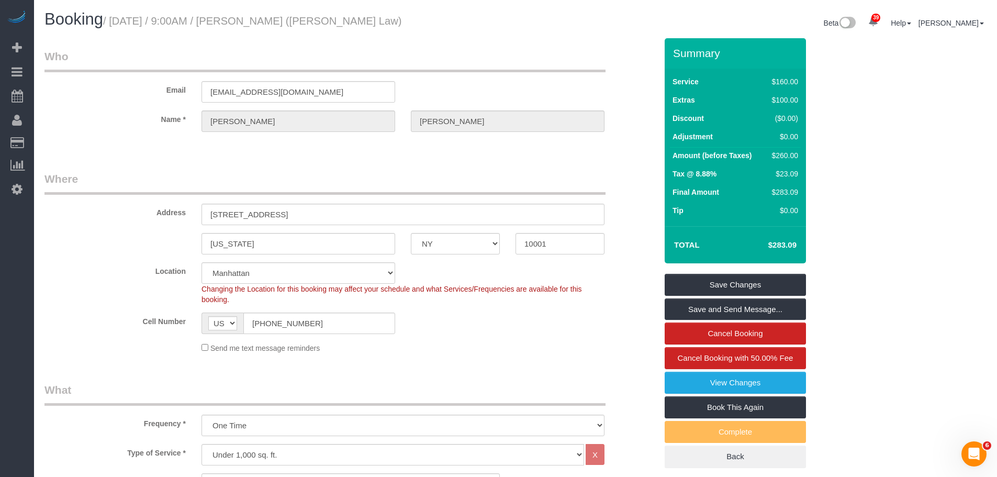
click at [438, 65] on legend "Who" at bounding box center [324, 61] width 561 height 24
click at [487, 78] on div "Email mkassis1@law.fordham.edu" at bounding box center [351, 76] width 628 height 54
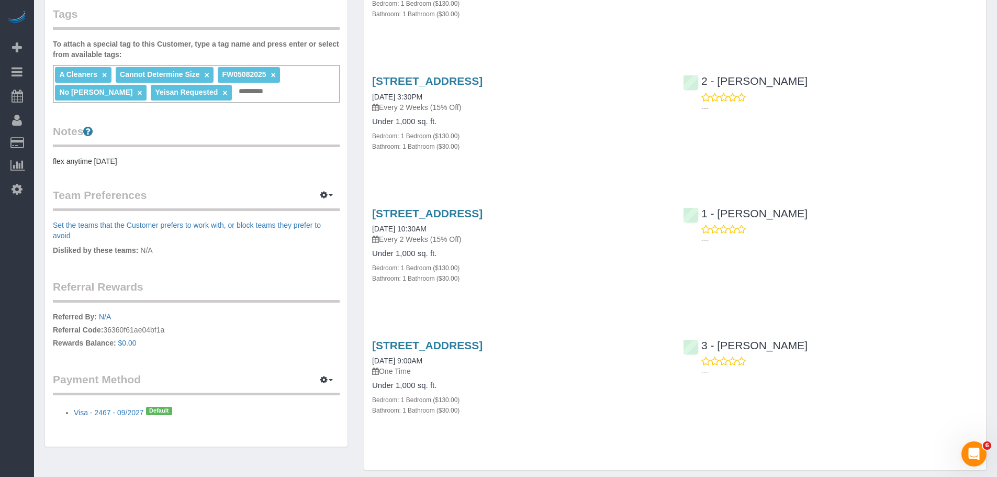
scroll to position [342, 0]
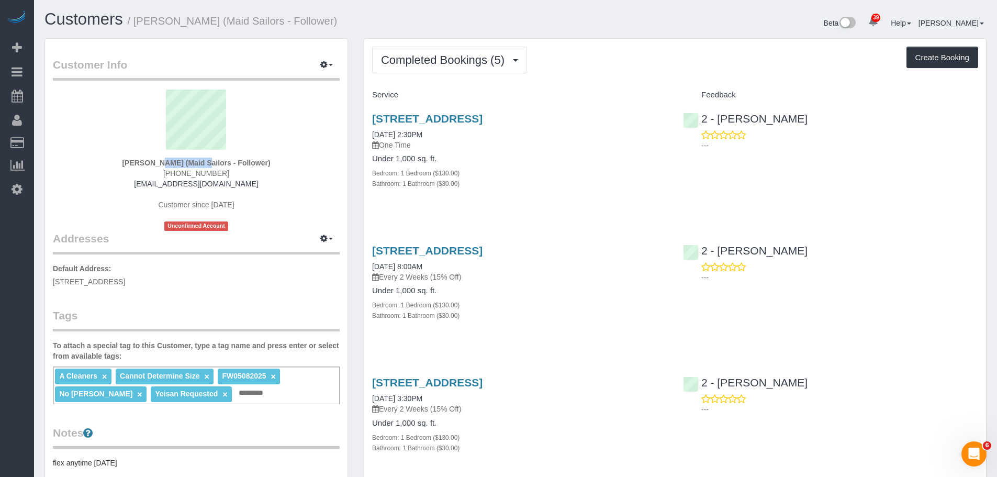
drag, startPoint x: 116, startPoint y: 160, endPoint x: 174, endPoint y: 164, distance: 58.2
click at [174, 164] on div "[PERSON_NAME] (Maid Sailors - Follower) [PHONE_NUMBER] [EMAIL_ADDRESS][DOMAIN_N…" at bounding box center [196, 159] width 287 height 141
copy strong "[PERSON_NAME]"
click at [324, 61] on icon "button" at bounding box center [323, 64] width 7 height 6
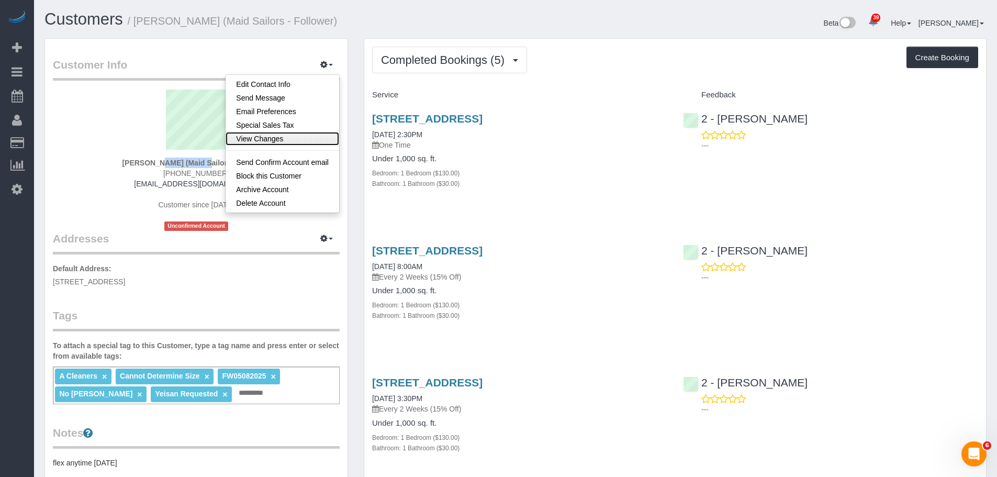
click at [299, 136] on link "View Changes" at bounding box center [283, 139] width 114 height 14
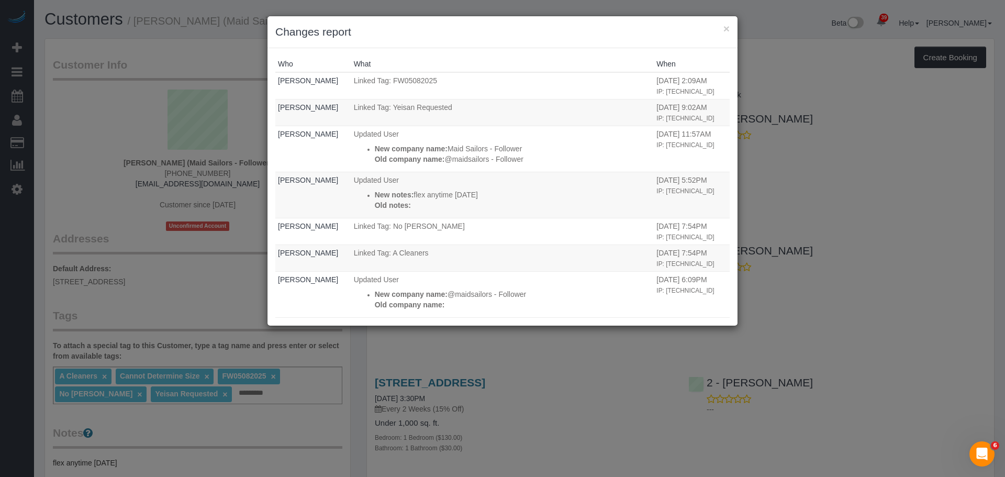
click at [729, 30] on div "× Changes report" at bounding box center [502, 32] width 470 height 32
click at [726, 30] on button "×" at bounding box center [726, 28] width 6 height 11
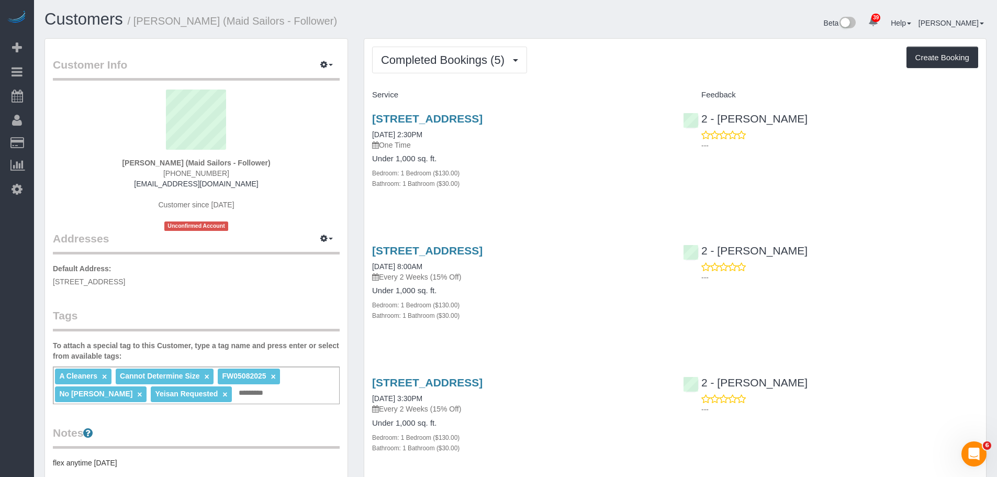
drag, startPoint x: 625, startPoint y: 69, endPoint x: 287, endPoint y: 3, distance: 344.3
click at [623, 68] on div "Completed Bookings (5) Completed Bookings (5) Upcoming Bookings (1) Cancelled B…" at bounding box center [675, 60] width 606 height 27
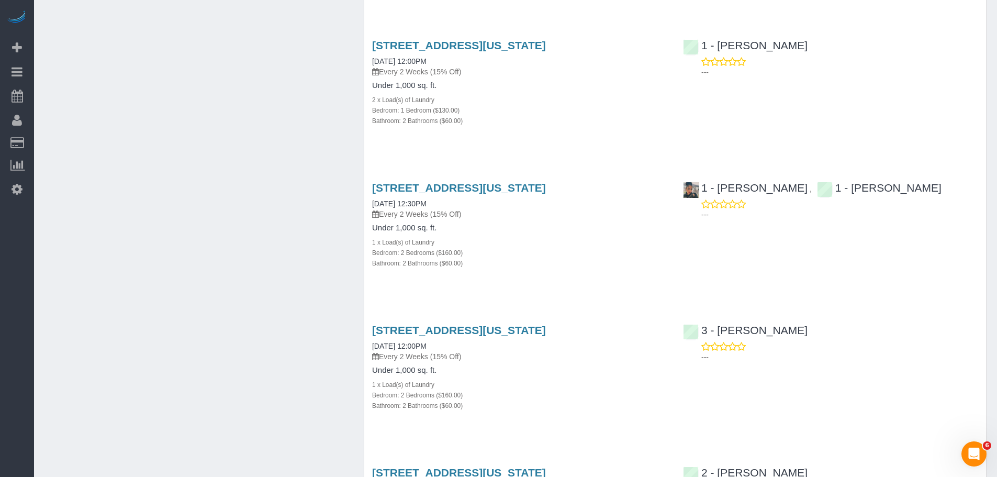
scroll to position [1256, 0]
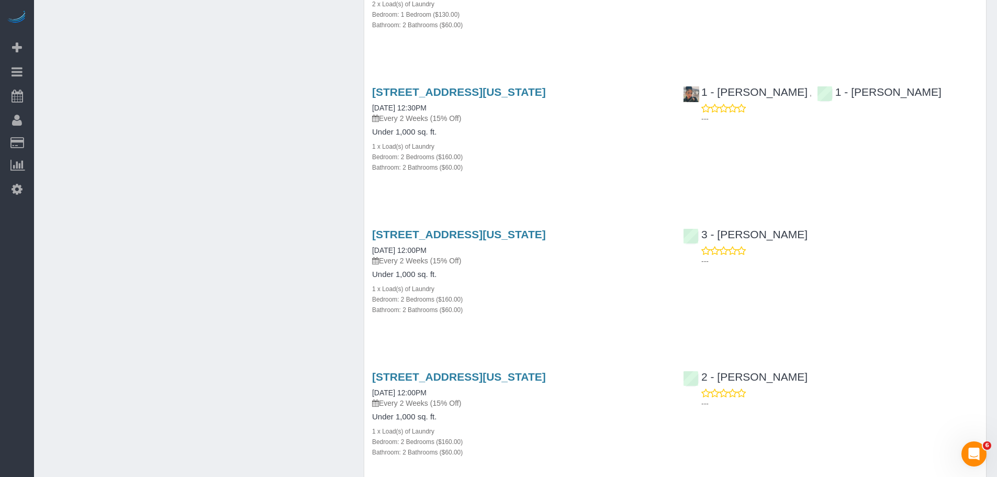
click at [577, 190] on div "560 West 43rd Street, Apt 41b, New York, NY 10036 03/24/2025 12:30PM Every 2 We…" at bounding box center [519, 135] width 311 height 116
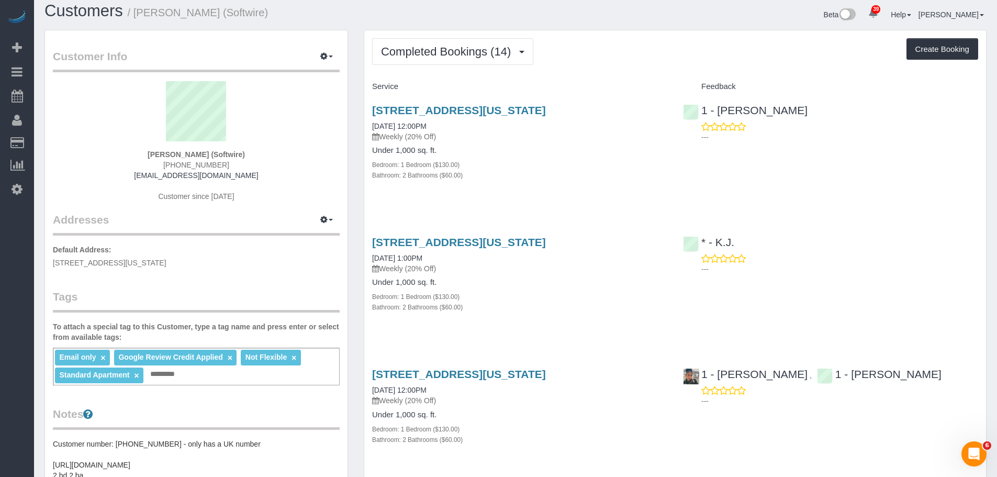
scroll to position [0, 0]
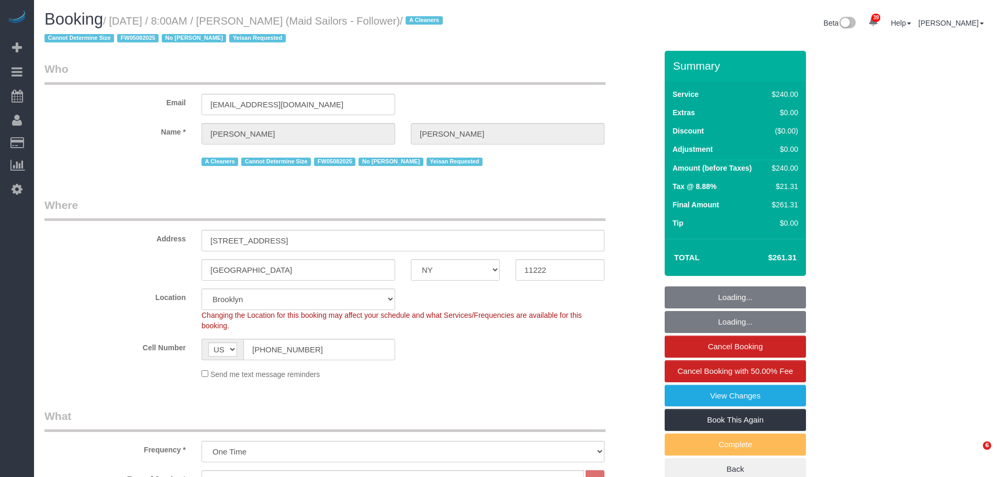
select select "NY"
select select "180"
select select "number:89"
select select "number:90"
select select "number:15"
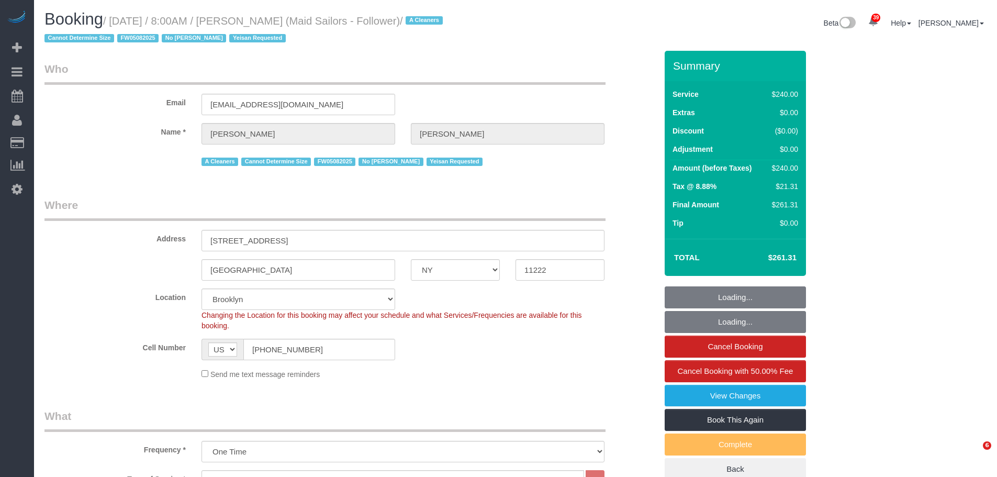
select select "number:5"
select select "spot52"
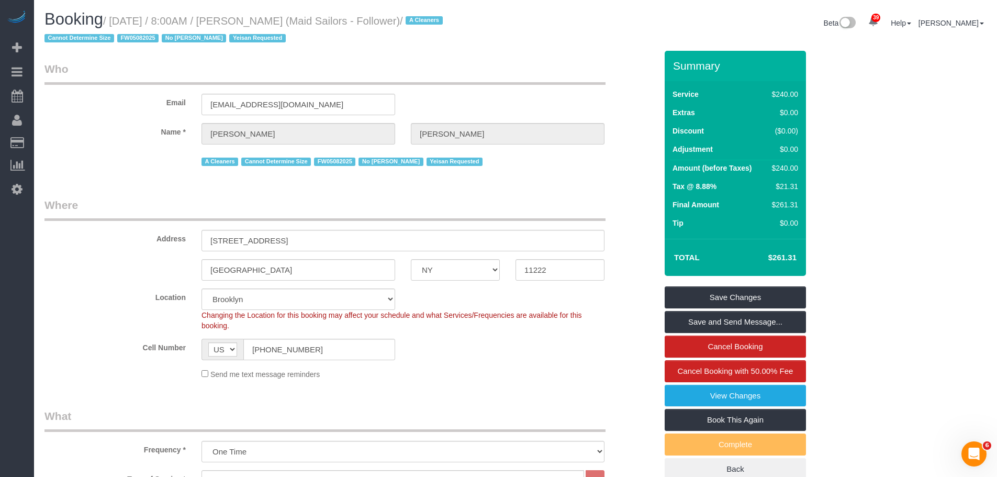
click at [152, 19] on small "/ October 15, 2025 / 8:00AM / Shahil Patel (Maid Sailors - Follower) / A Cleane…" at bounding box center [244, 29] width 401 height 29
click at [138, 21] on small "/ October 15, 2025 / 8:00AM / Shahil Patel (Maid Sailors - Follower) / A Cleane…" at bounding box center [244, 29] width 401 height 29
click at [415, 25] on small "/ October 15, 2025 / 8:00AM / Shahil Patel (Maid Sailors - Follower) / A Cleane…" at bounding box center [244, 29] width 401 height 29
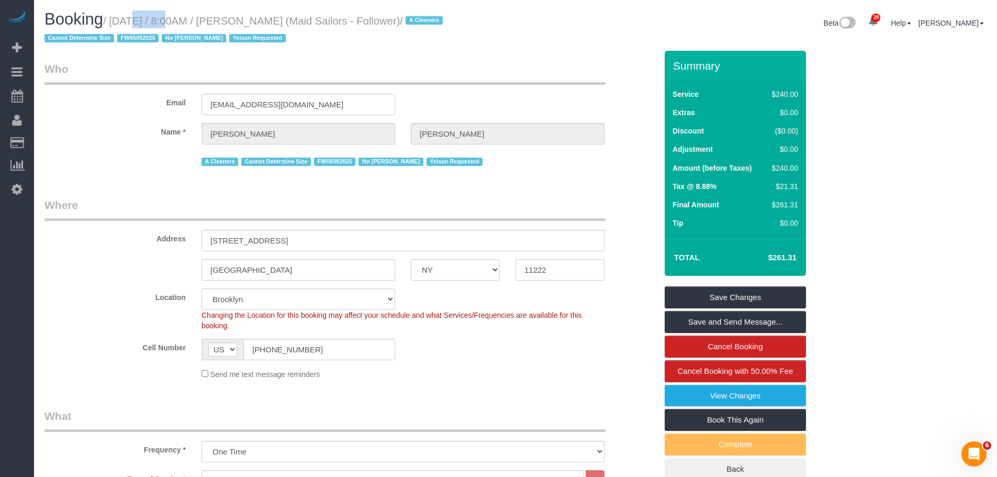
click at [419, 26] on small "/ October 15, 2025 / 8:00AM / Shahil Patel (Maid Sailors - Follower) / A Cleane…" at bounding box center [244, 29] width 401 height 29
copy small "October 15, 2025 / 8:00AM / Shahil Patel (Maid Sailors - Follower)"
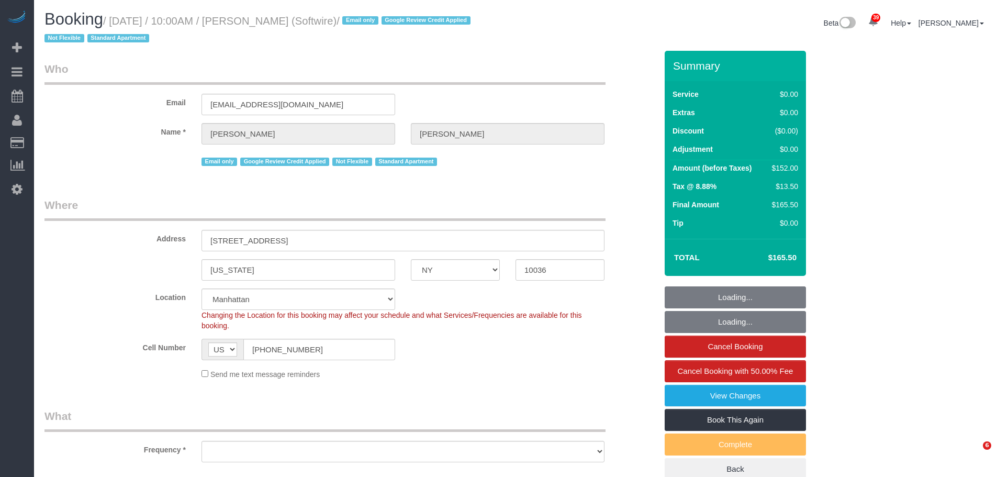
select select "NY"
select select "spot1"
select select "number:89"
select select "number:90"
select select "number:15"
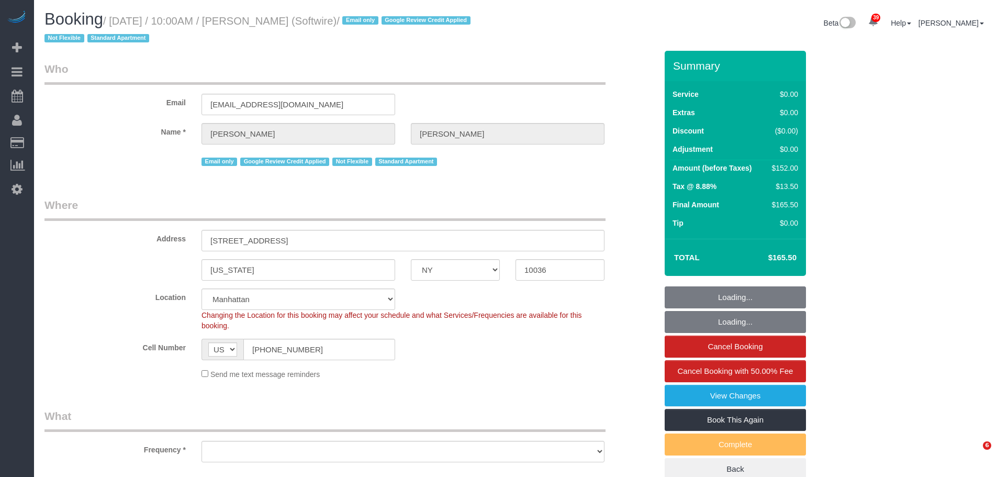
select select "number:6"
select select "object:1526"
select select "1"
select select "2"
select select "1"
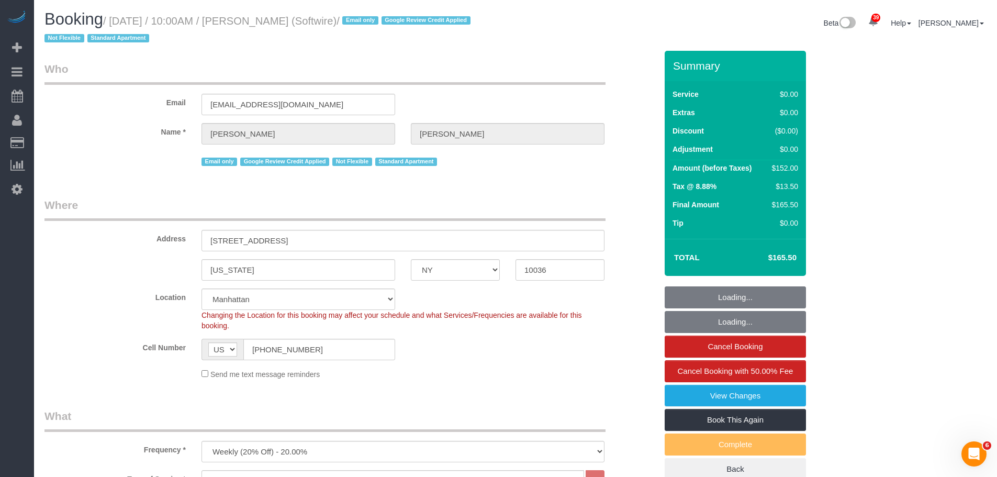
select select "2"
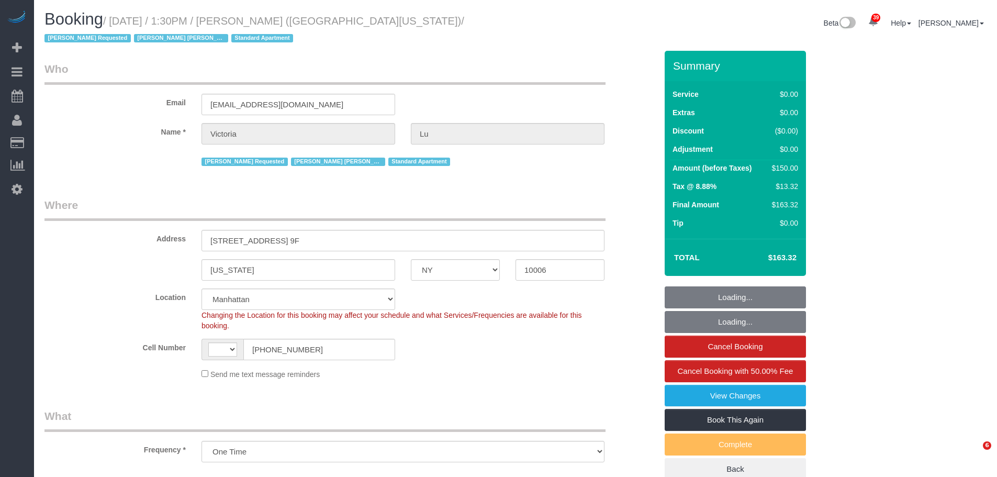
select select "NY"
select select "number:61"
select select "number:75"
select select "number:15"
select select "number:5"
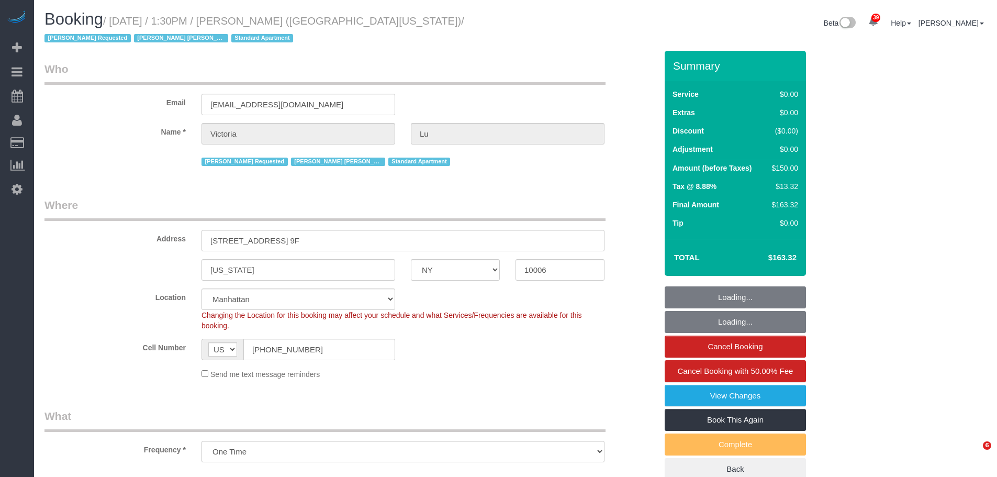
select select "string:US"
select select "object:992"
select select "string:stripe-pm_1ObyDp4VGloSiKo7aOBasKSx"
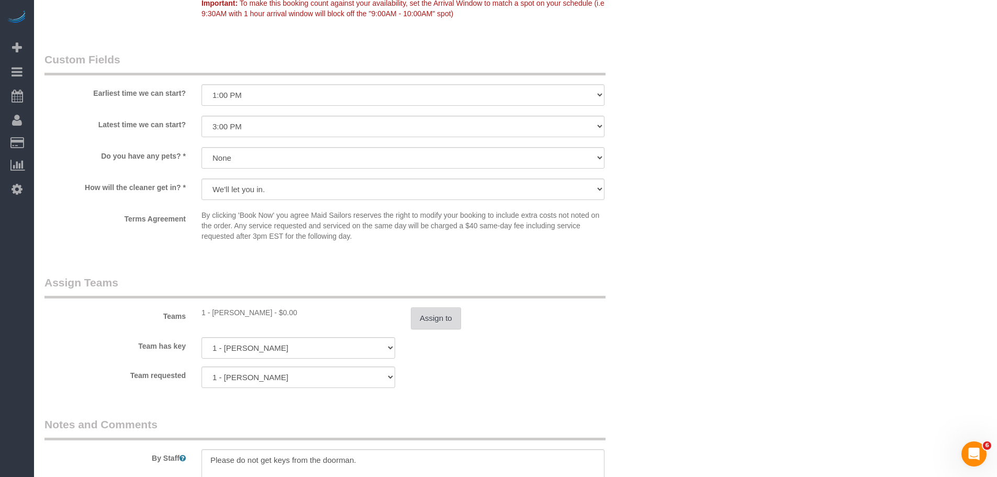
scroll to position [1360, 0]
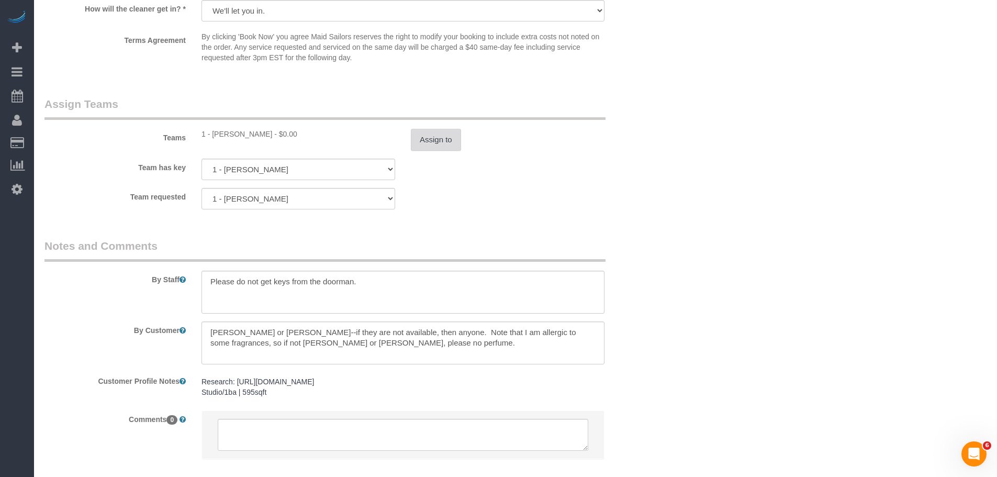
click at [424, 145] on button "Assign to" at bounding box center [436, 140] width 50 height 22
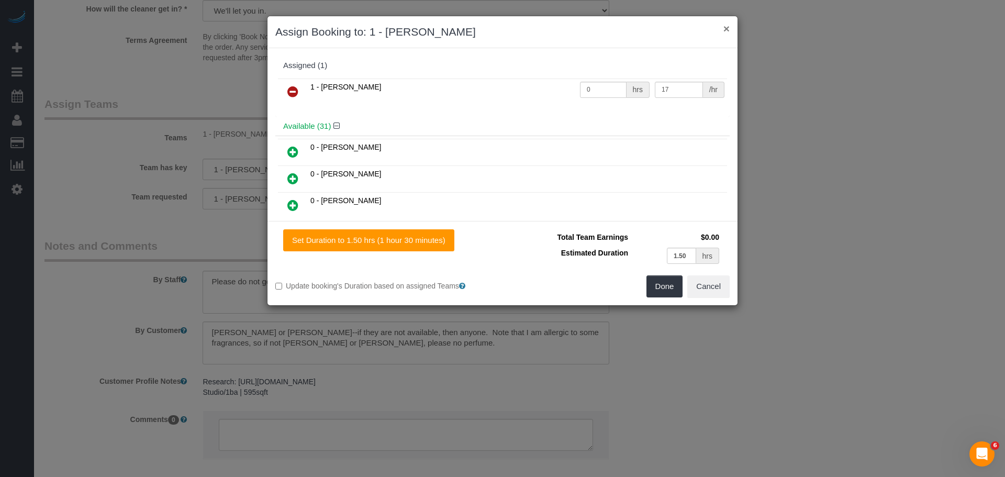
click at [723, 30] on button "×" at bounding box center [726, 28] width 6 height 11
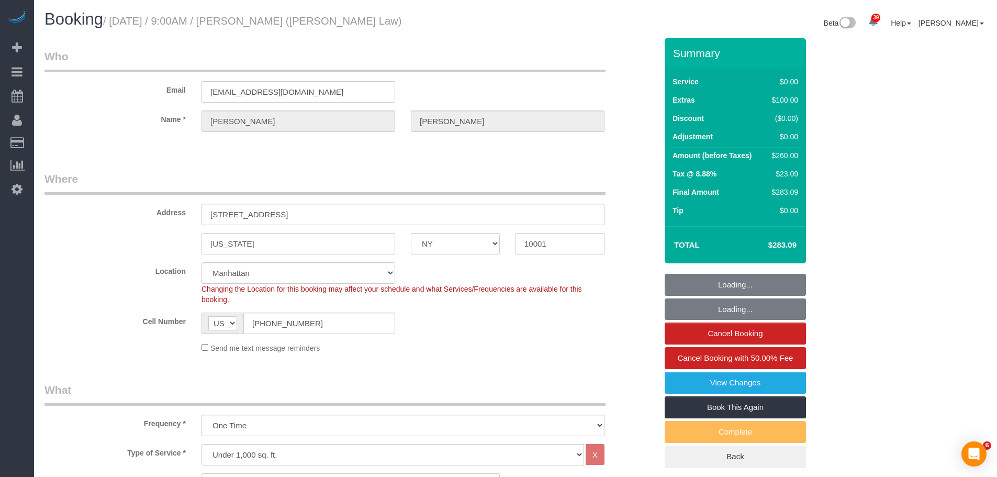
select select "NY"
select select "1"
select select "string:stripe-pm_1SID6x4VGloSiKo7eiPzUMAZ"
select select "spot1"
select select "number:57"
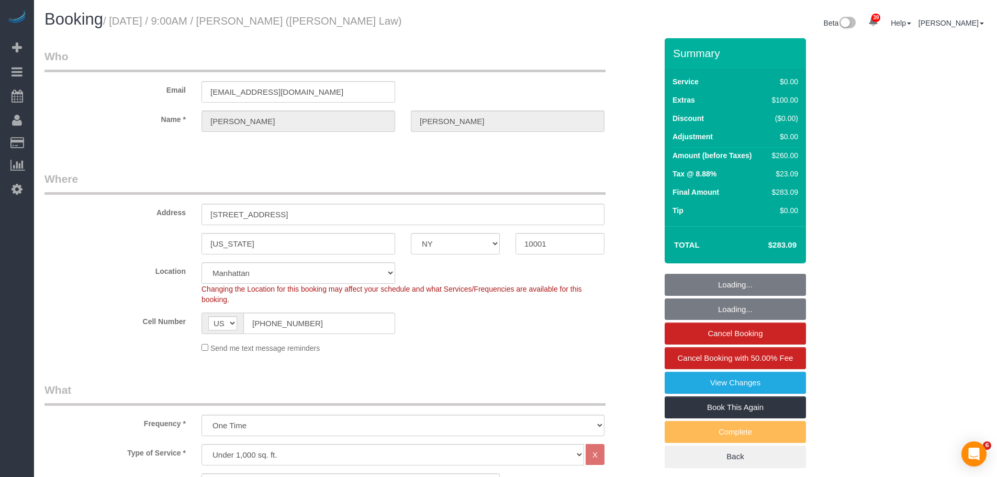
select select "number:70"
select select "number:15"
select select "number:5"
click at [249, 211] on input "311 11th Ave, Apt. 3008" at bounding box center [402, 214] width 403 height 21
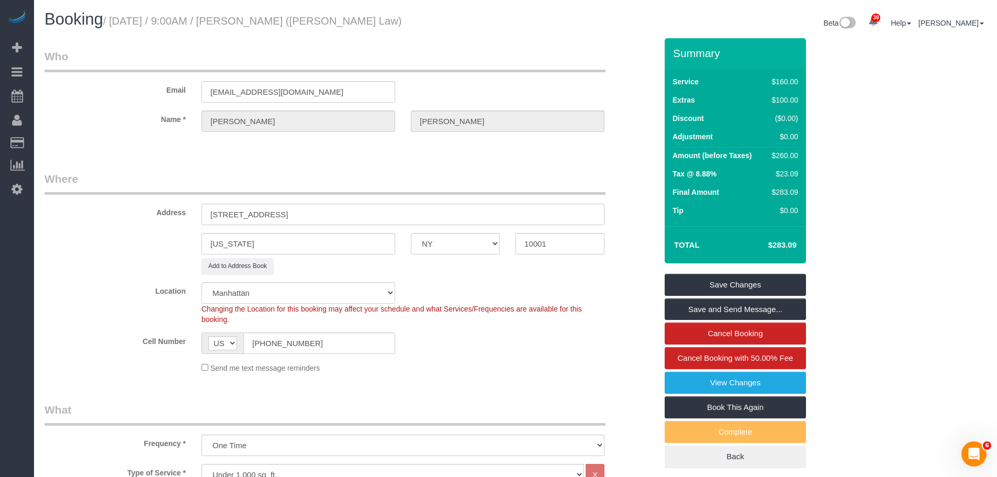
type input "311 11th Avenue, Apt. 3008"
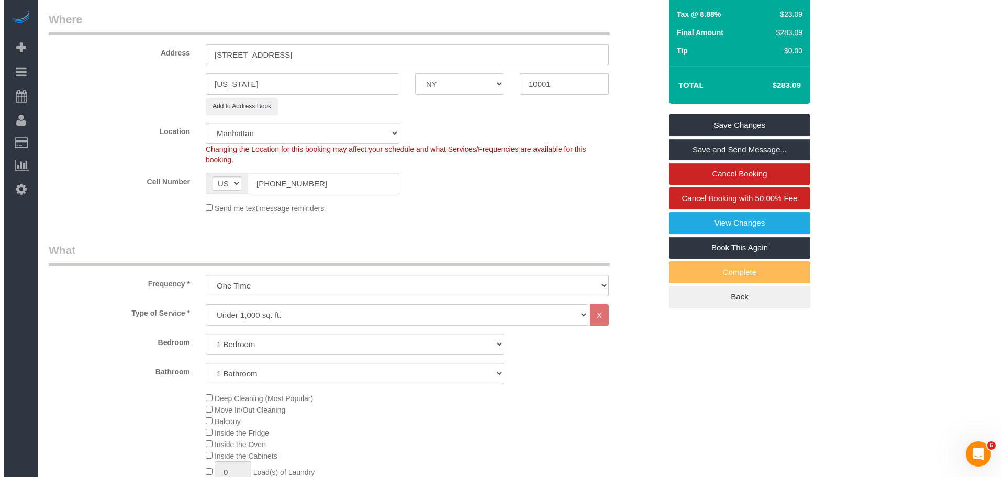
scroll to position [157, 0]
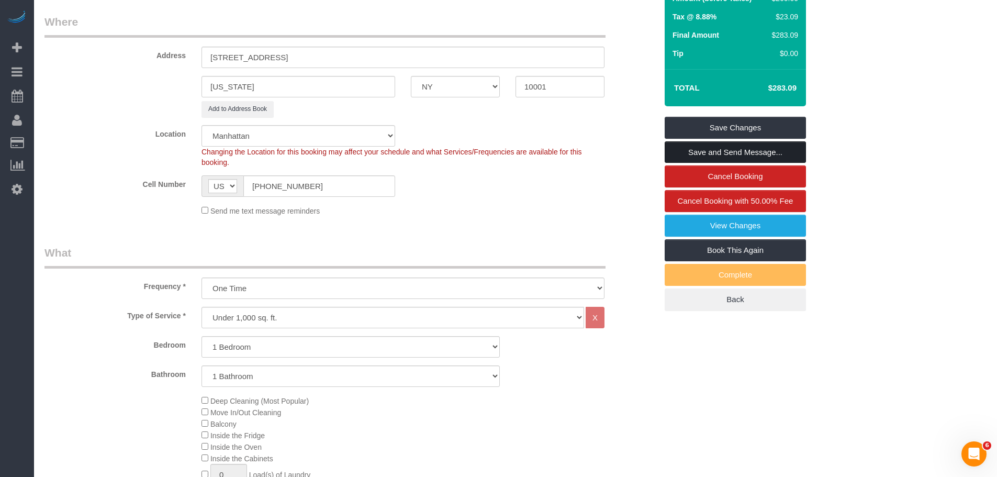
click at [779, 153] on link "Save and Send Message..." at bounding box center [735, 152] width 141 height 22
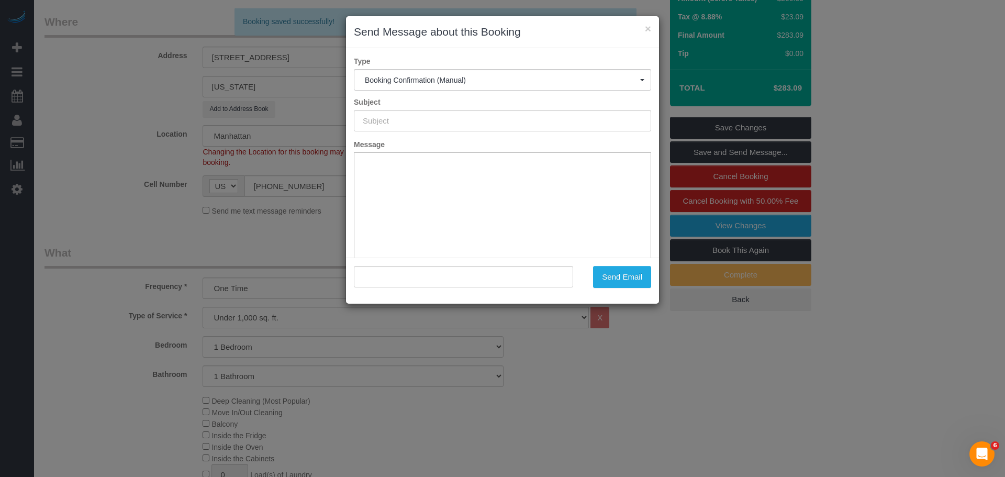
type input "Cleaning Confirmed for 10/15/2025 at 9:00am"
type input ""Marc Kassis" <mkassis1@law.fordham.edu>"
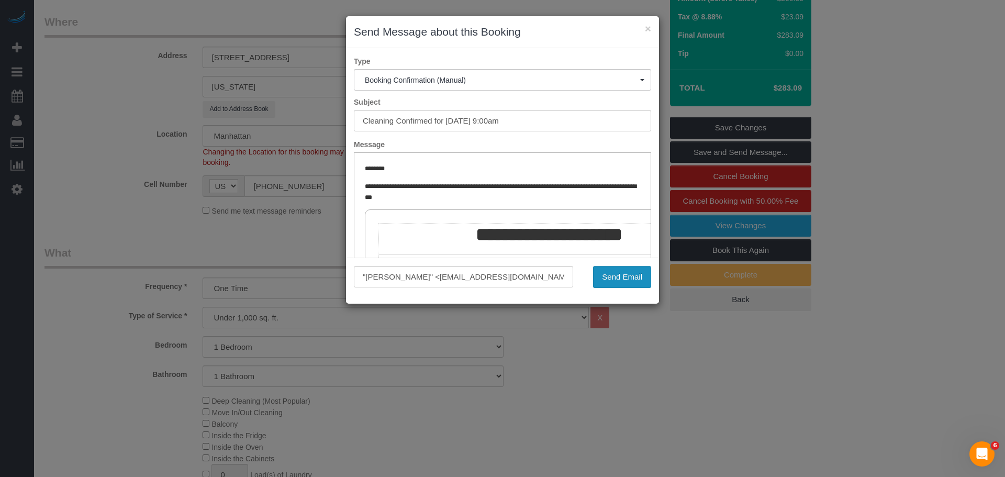
scroll to position [0, 0]
click at [620, 280] on button "Send Email" at bounding box center [622, 277] width 58 height 22
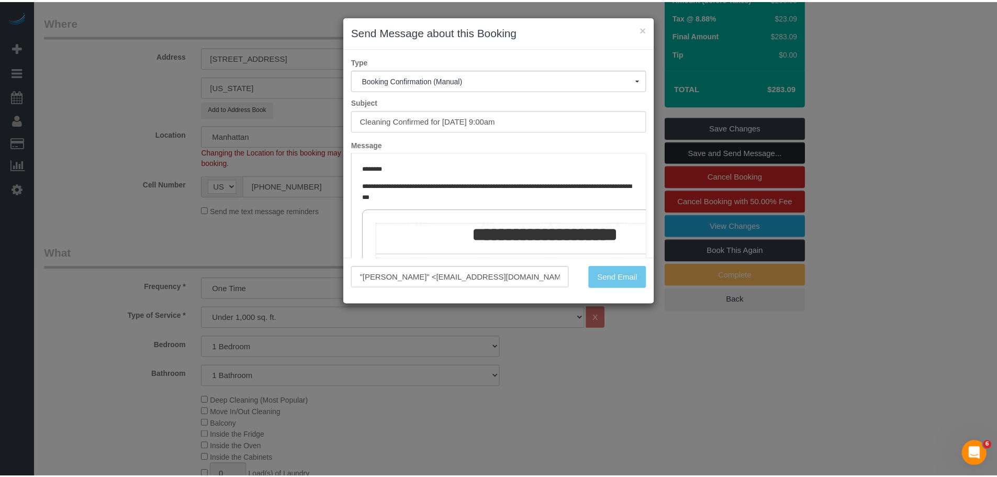
scroll to position [195, 0]
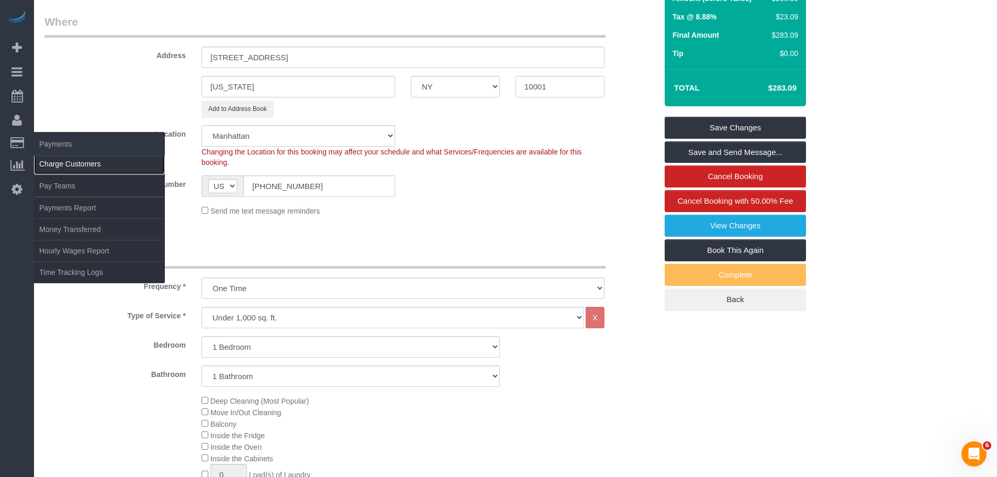
click at [57, 161] on link "Charge Customers" at bounding box center [99, 163] width 131 height 21
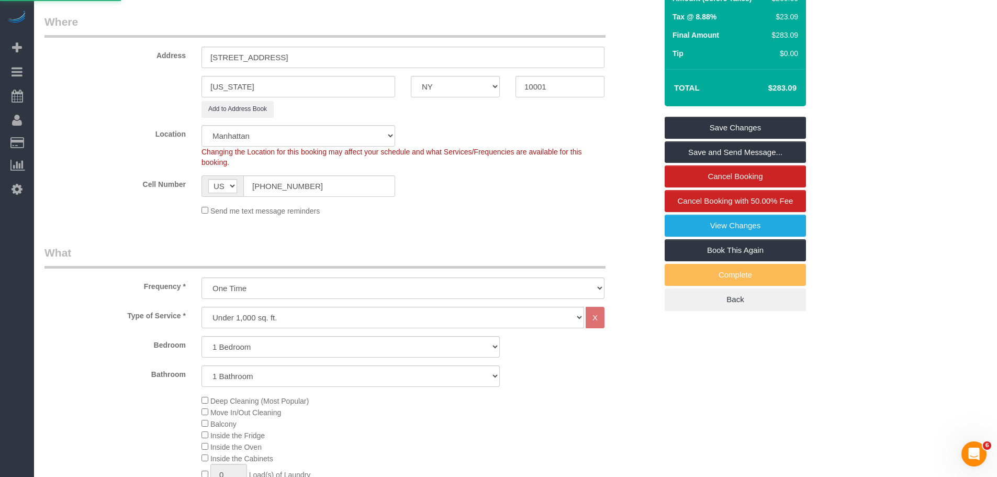
select select
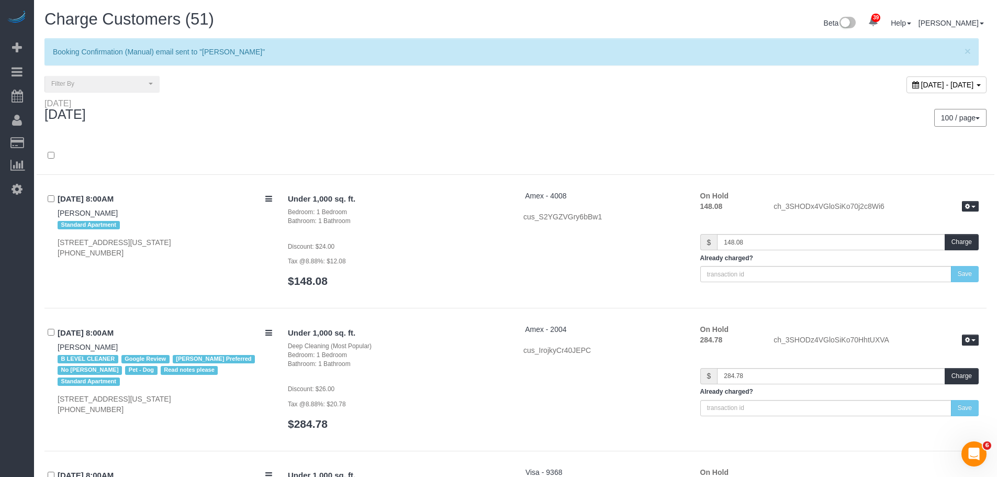
click at [921, 85] on span "October 14, 2025 - October 14, 2025" at bounding box center [947, 85] width 53 height 8
type input "**********"
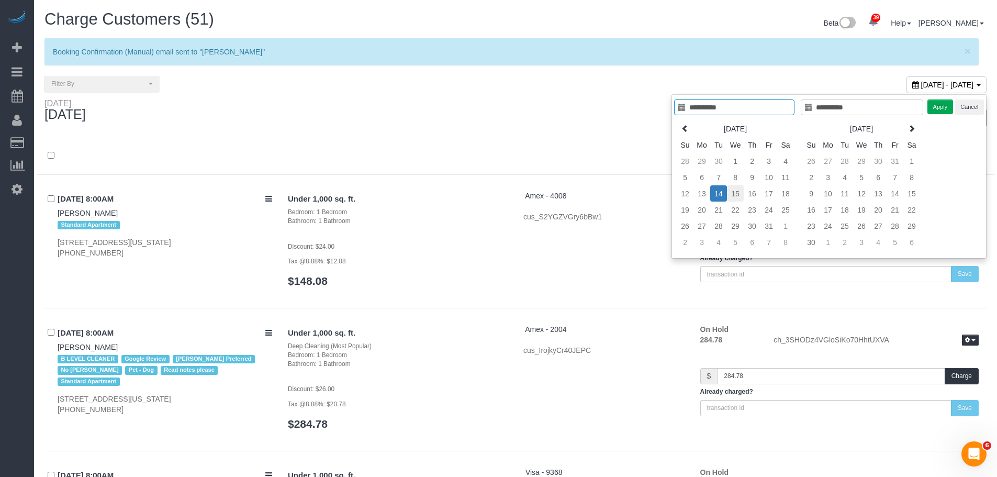
type input "**********"
click at [734, 193] on td "15" at bounding box center [735, 193] width 17 height 16
type input "**********"
click at [734, 193] on td "15" at bounding box center [735, 193] width 17 height 16
type input "**********"
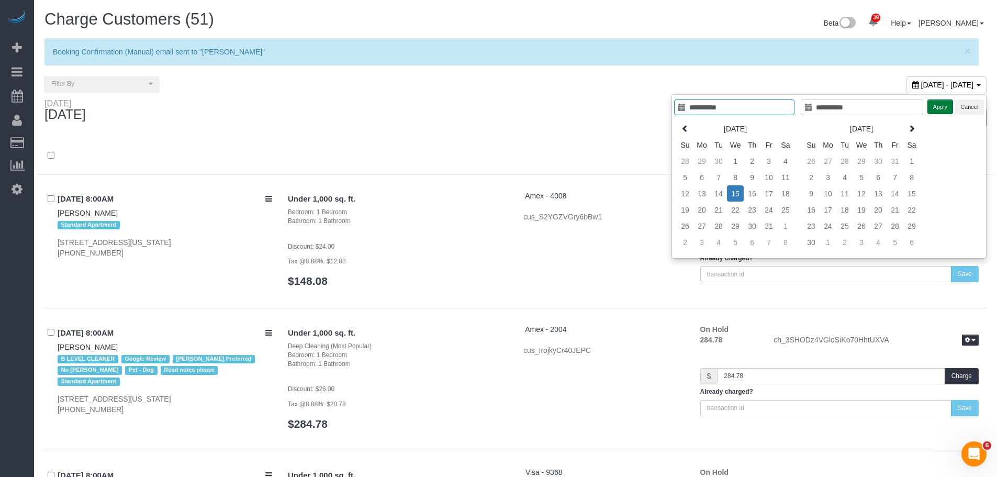
click at [938, 107] on button "Apply" at bounding box center [940, 106] width 26 height 15
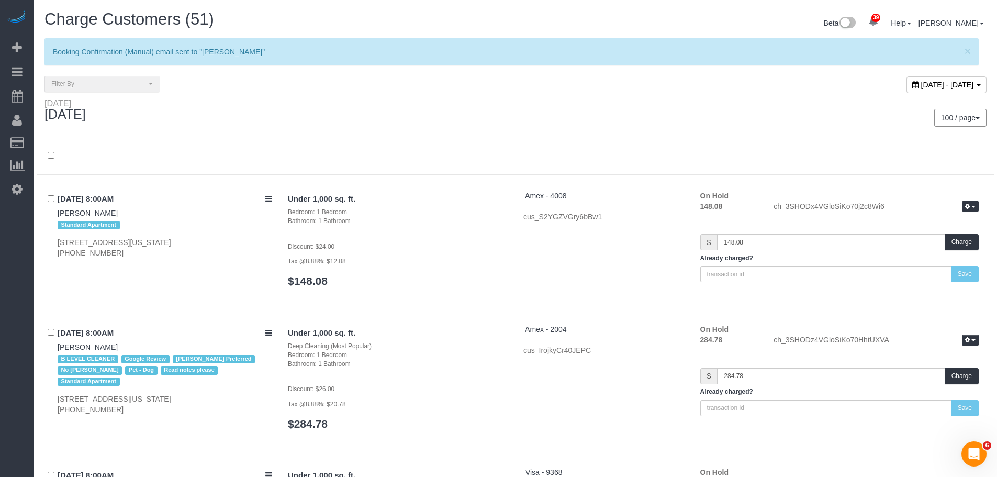
click at [547, 149] on div at bounding box center [516, 161] width 958 height 27
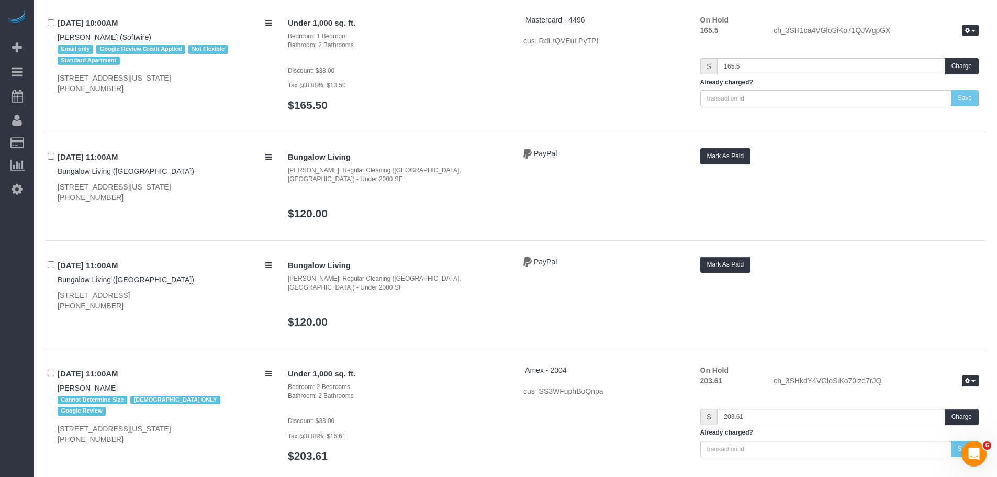
scroll to position [1413, 0]
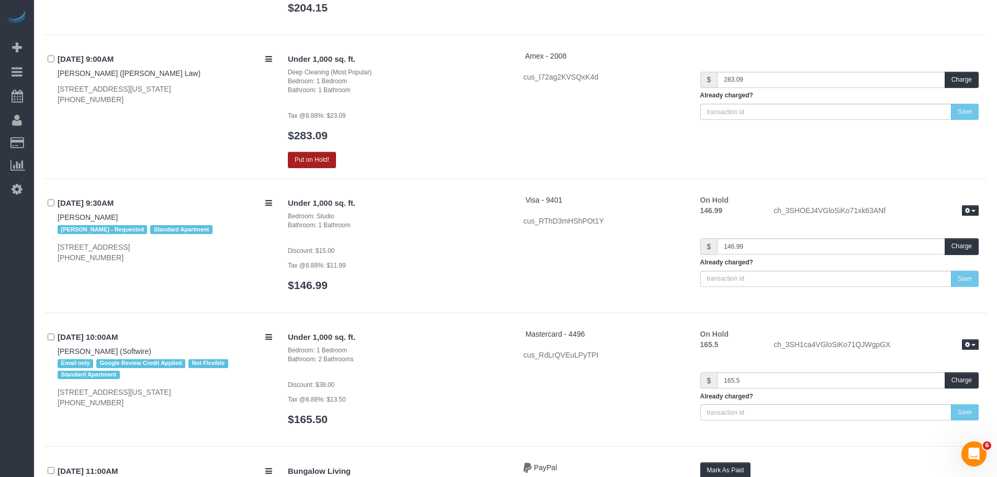
click at [320, 152] on button "Put on Hold!" at bounding box center [312, 160] width 48 height 16
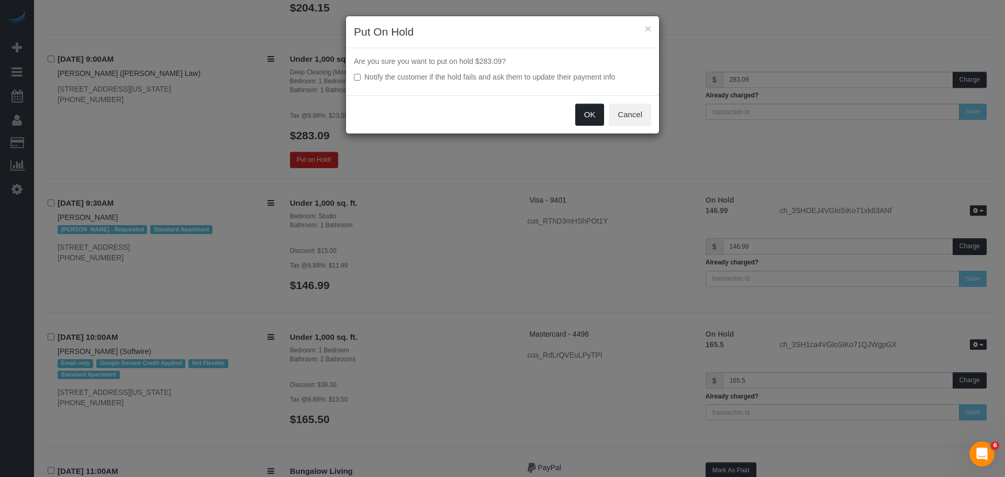
click at [589, 114] on button "OK" at bounding box center [589, 115] width 29 height 22
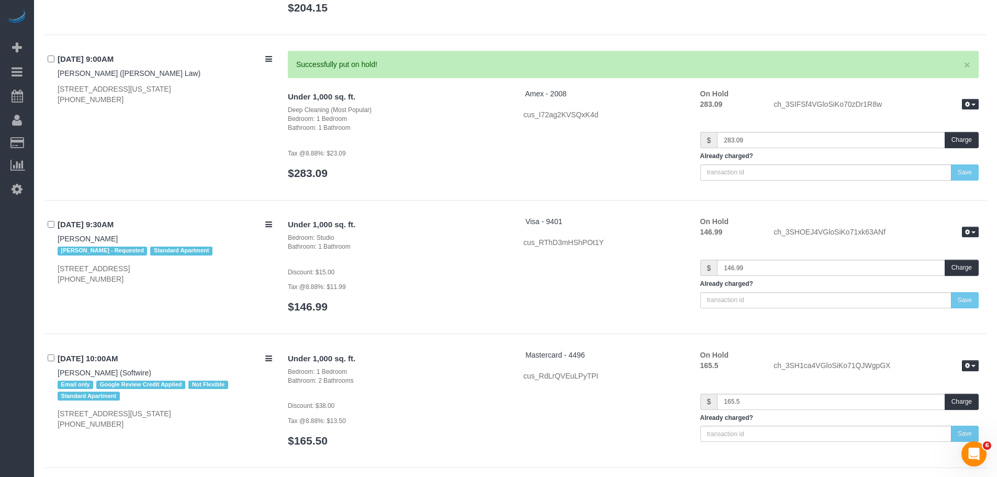
click at [416, 155] on div "Under 1,000 sq. ft. Deep Cleaning (Most Popular) Bedroom: 1 Bedroom Bathroom: 1…" at bounding box center [397, 138] width 235 height 101
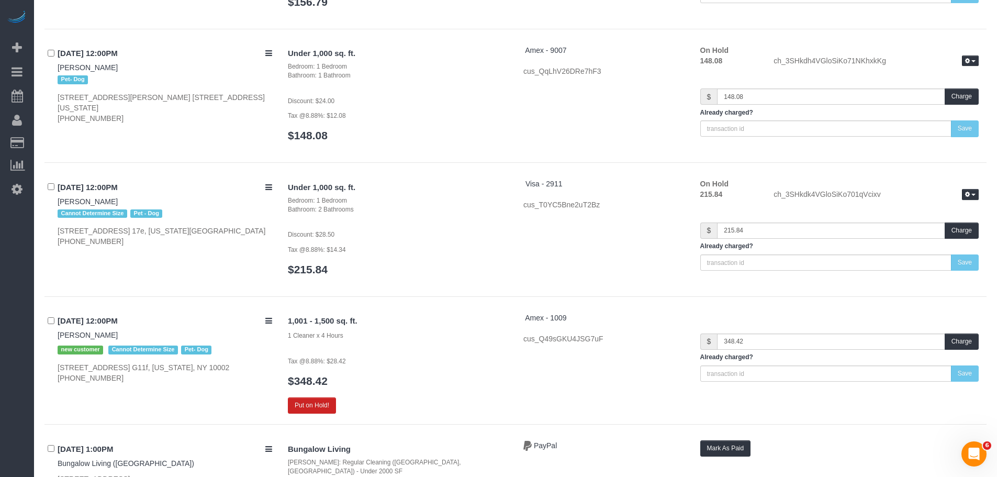
scroll to position [3349, 0]
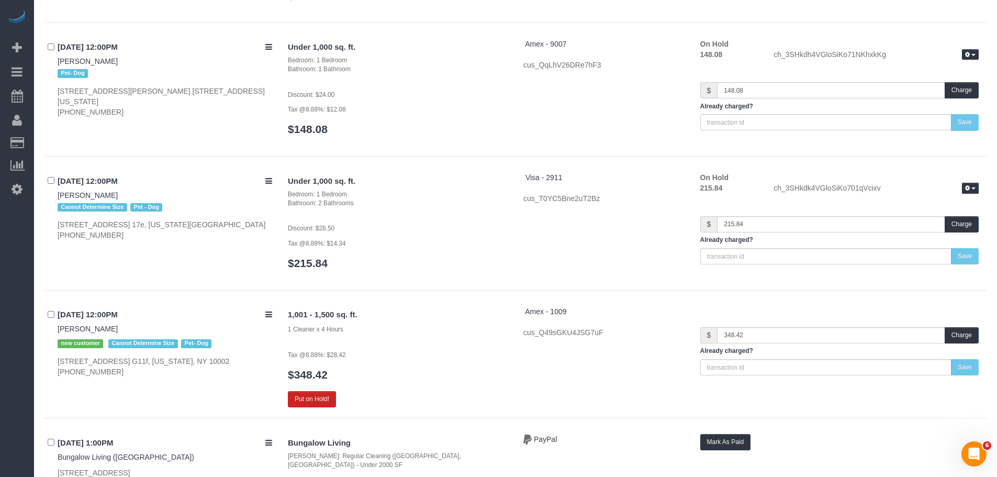
click at [424, 306] on div "1,001 - 1,500 sq. ft. 1 Cleaner x 4 Hours Tax @8.88%: $28.42 $348.42 Put on Hol…" at bounding box center [397, 356] width 235 height 101
click at [319, 391] on button "Put on Hold!" at bounding box center [312, 399] width 48 height 16
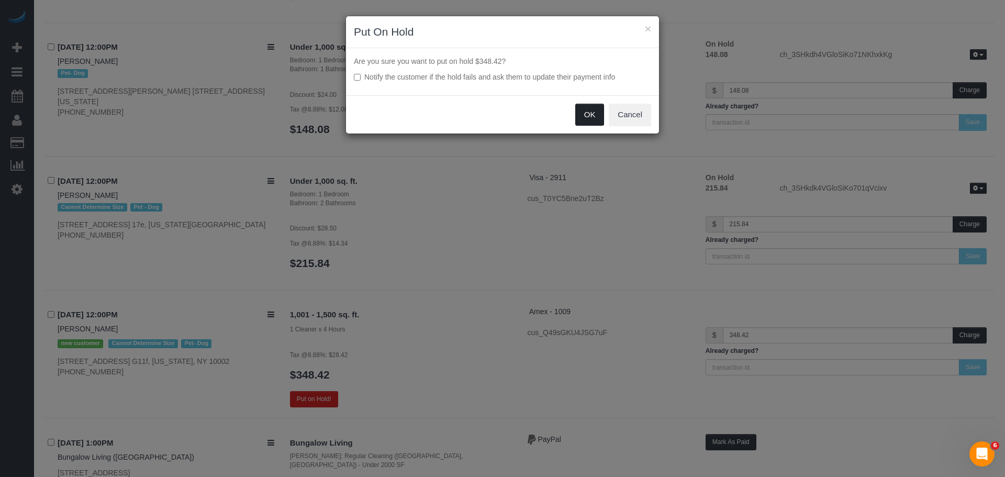
click at [587, 110] on button "OK" at bounding box center [589, 115] width 29 height 22
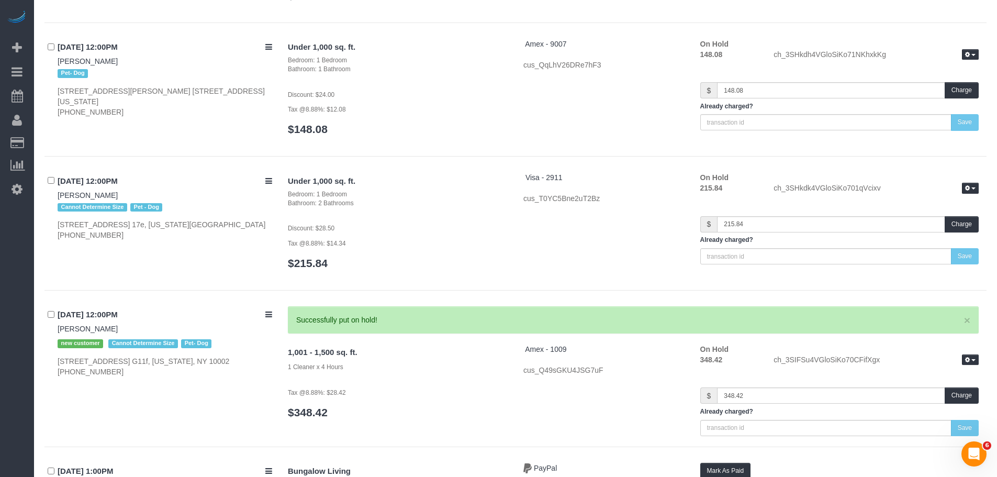
click at [469, 182] on div "Under 1,000 sq. ft. Bedroom: 1 Bedroom Bathroom: 2 Bathrooms Discount: $28.50 T…" at bounding box center [397, 225] width 235 height 107
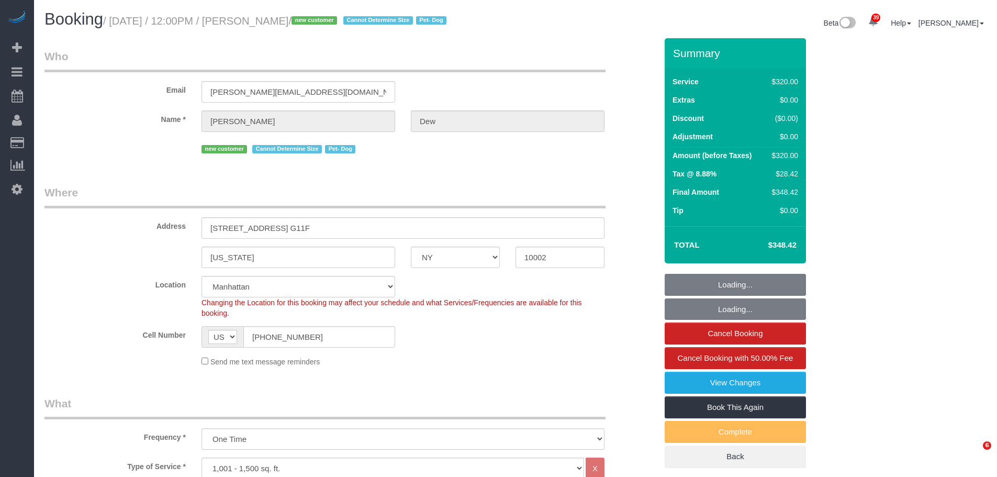
select select "NY"
select select "240"
select select "string:stripe-pm_1SICJx4VGloSiKo7DHLW4h6D"
select select "spot1"
select select "number:57"
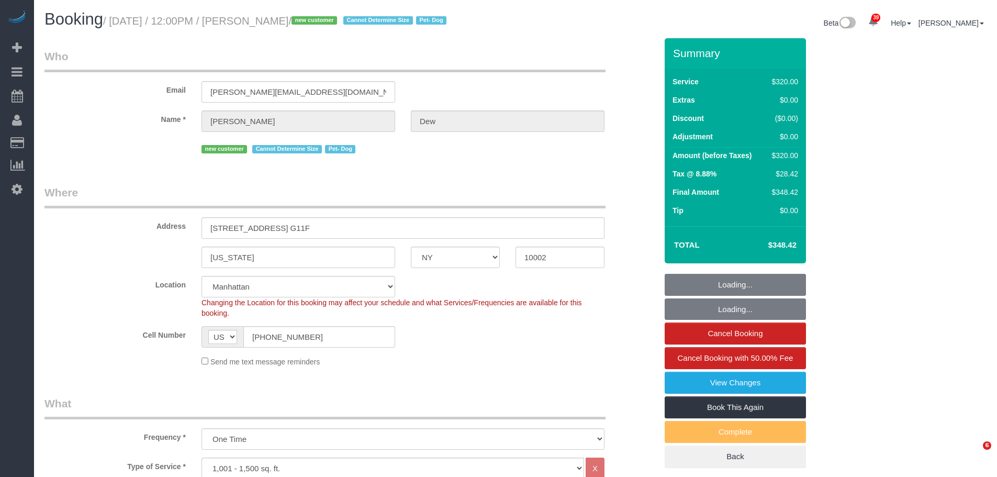
select select "number:72"
select select "number:13"
select select "number:5"
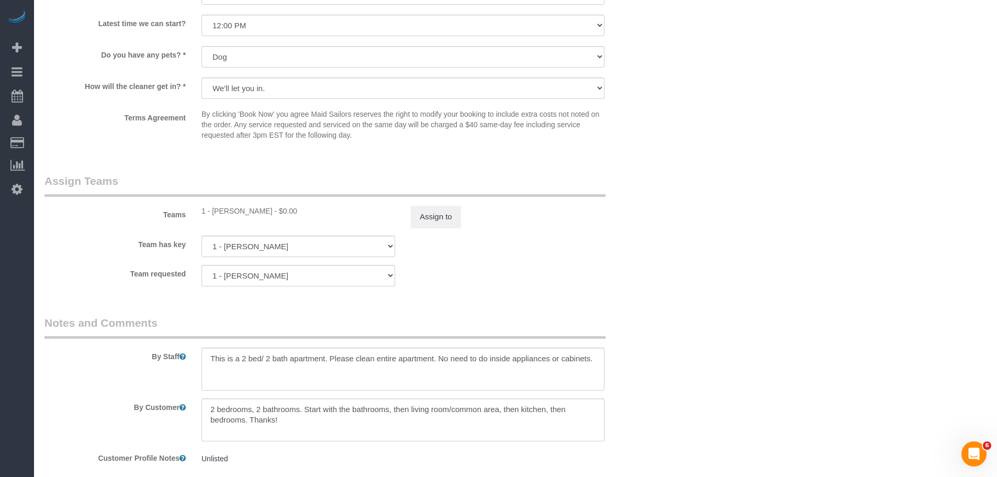
scroll to position [1129, 0]
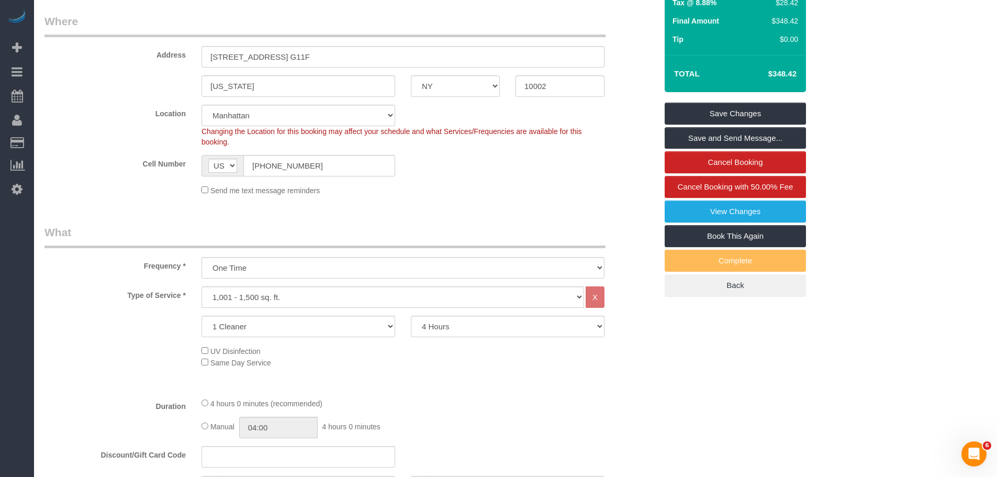
scroll to position [135, 0]
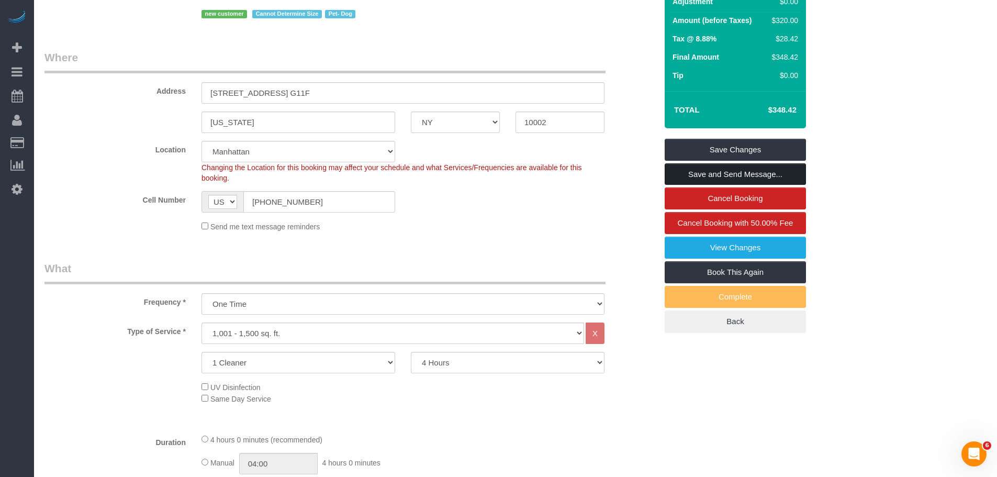
click at [733, 168] on link "Save and Send Message..." at bounding box center [735, 174] width 141 height 22
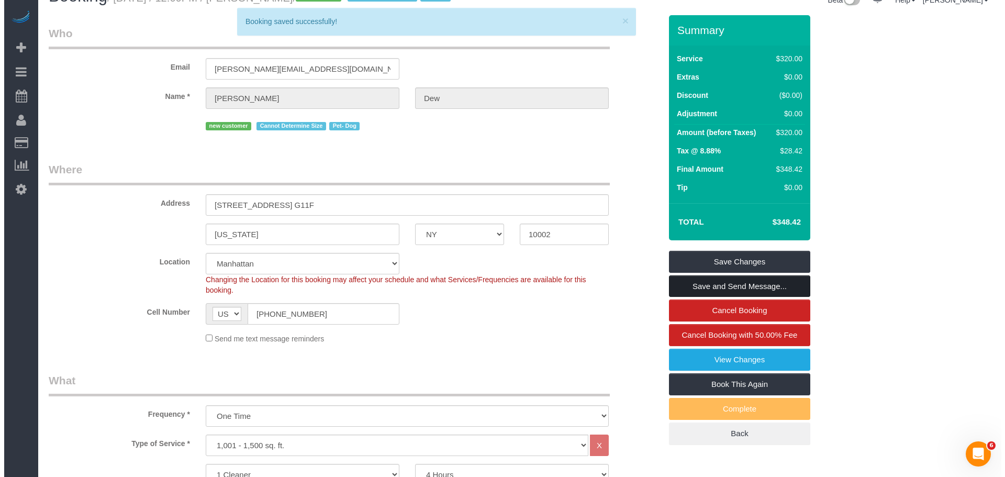
scroll to position [0, 0]
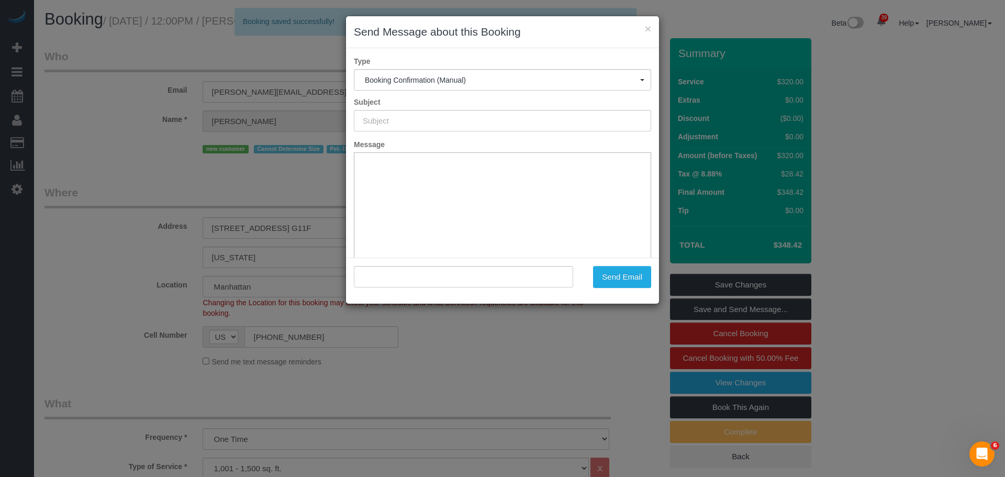
type input "Cleaning Confirmed for [DATE] 12:00pm"
type input ""[PERSON_NAME]" <[PERSON_NAME][EMAIL_ADDRESS][DOMAIN_NAME]>"
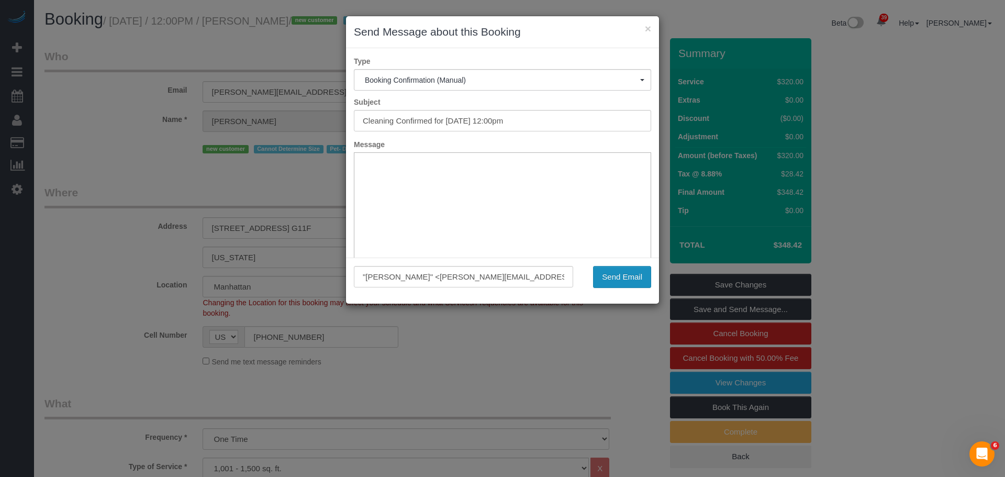
click at [618, 274] on button "Send Email" at bounding box center [622, 277] width 58 height 22
